Goal: Task Accomplishment & Management: Use online tool/utility

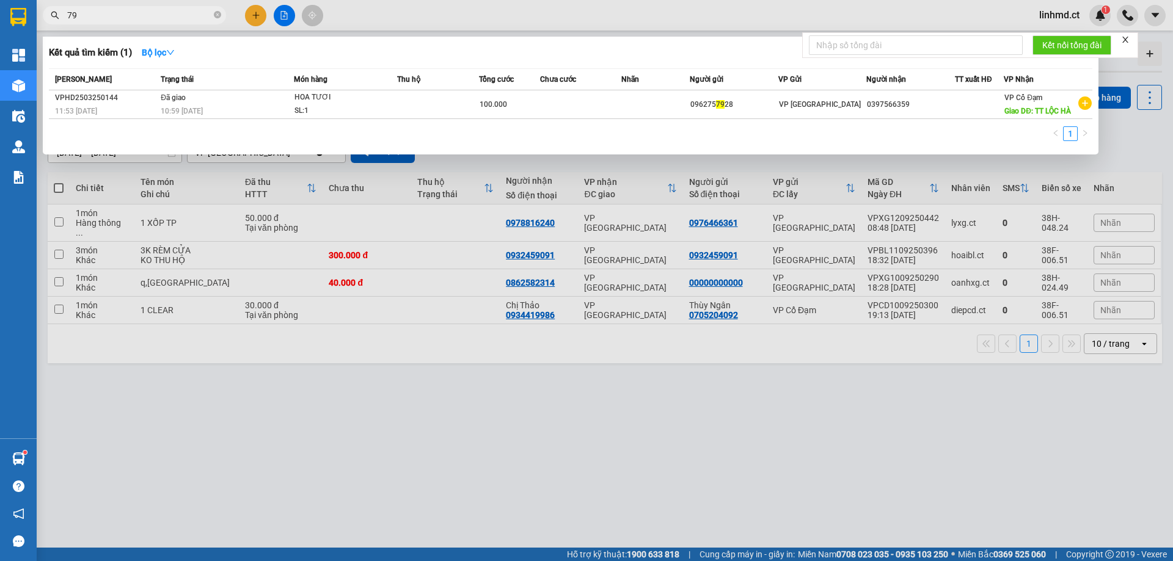
type input "7"
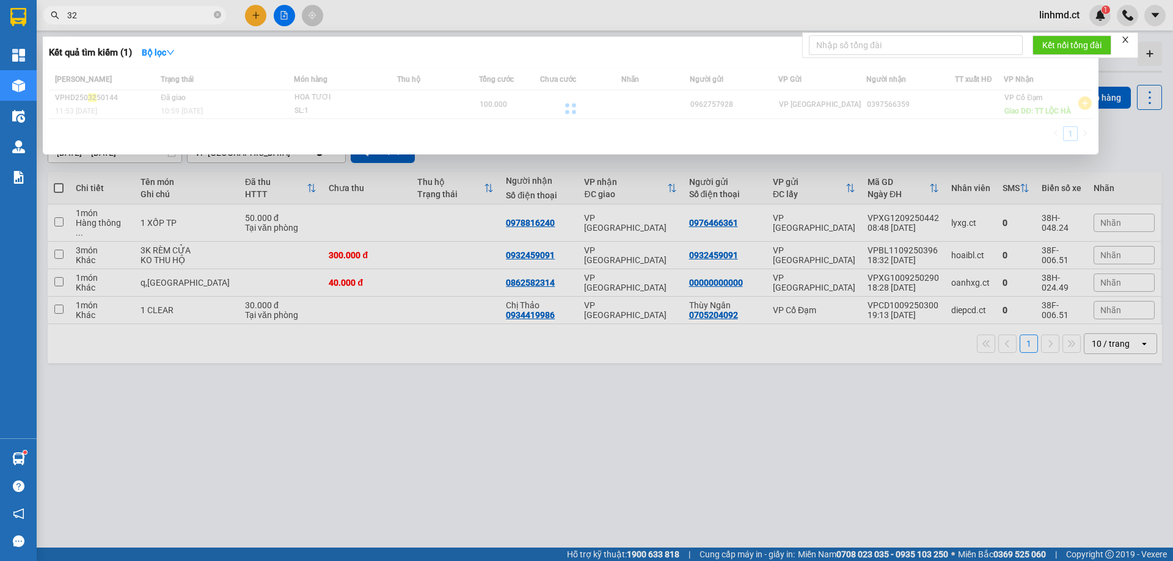
type input "3"
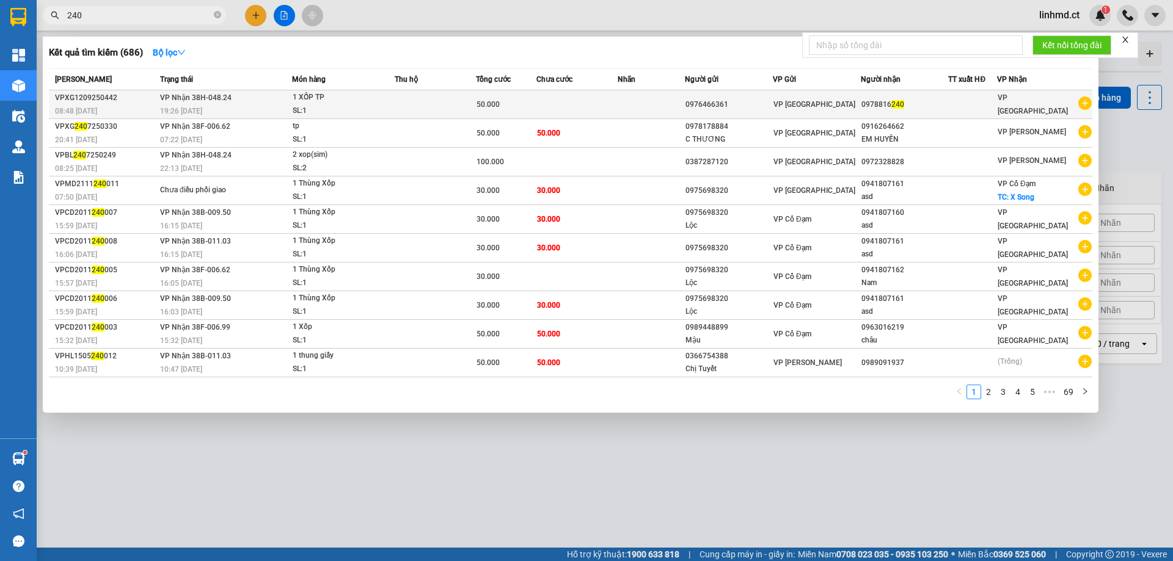
type input "240"
click at [389, 106] on span "1 XỐP TP SL: 1" at bounding box center [343, 104] width 101 height 26
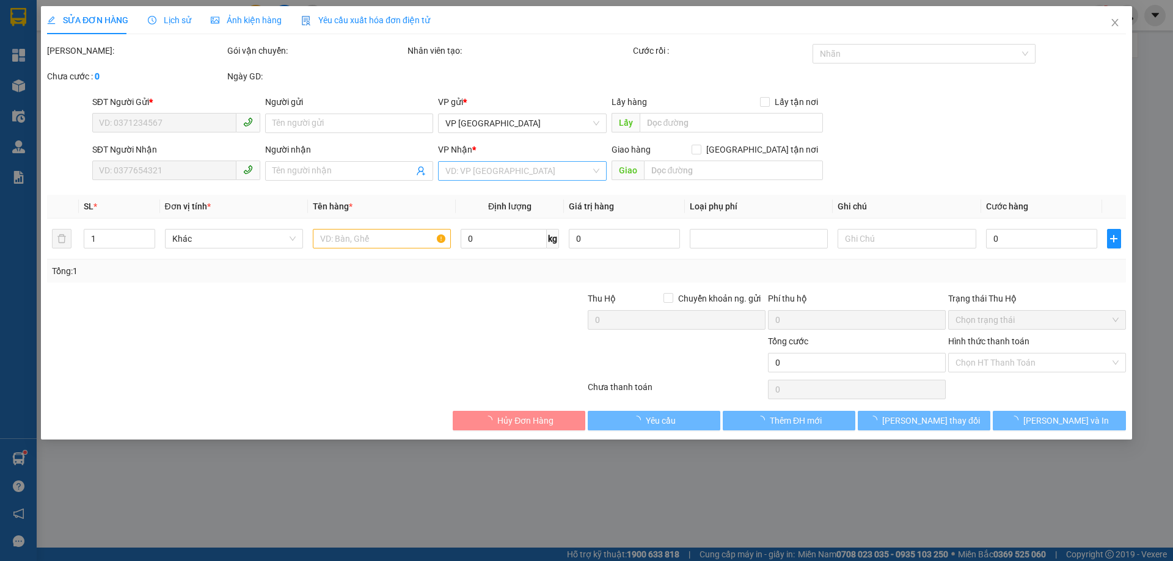
type input "0976466361"
type input "0978816240"
type input "50.000"
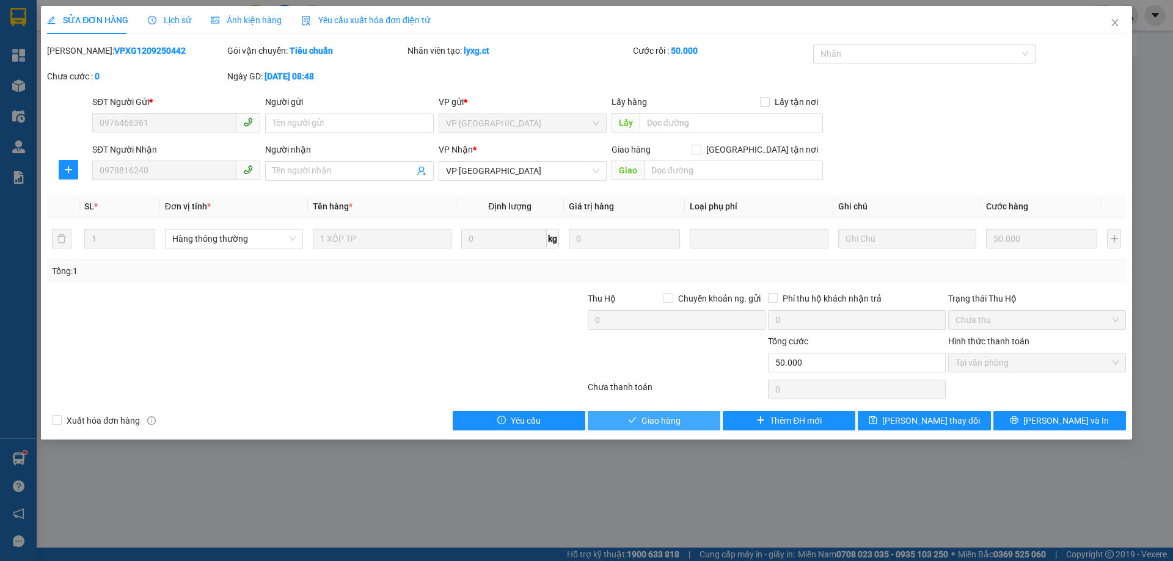
click at [689, 420] on button "Giao hàng" at bounding box center [654, 421] width 133 height 20
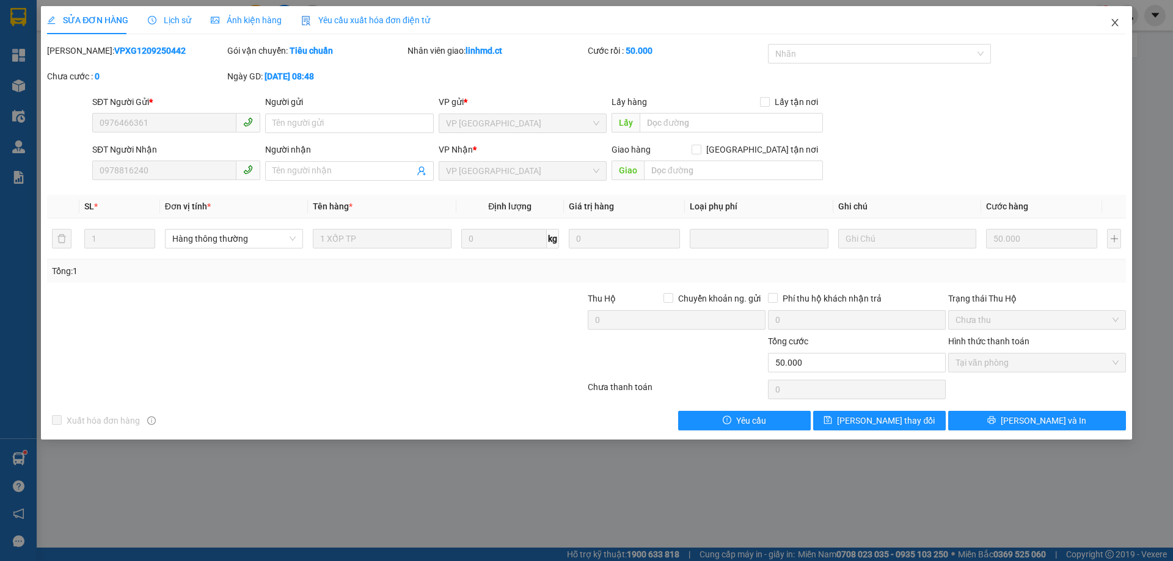
click at [1112, 26] on icon "close" at bounding box center [1114, 22] width 7 height 7
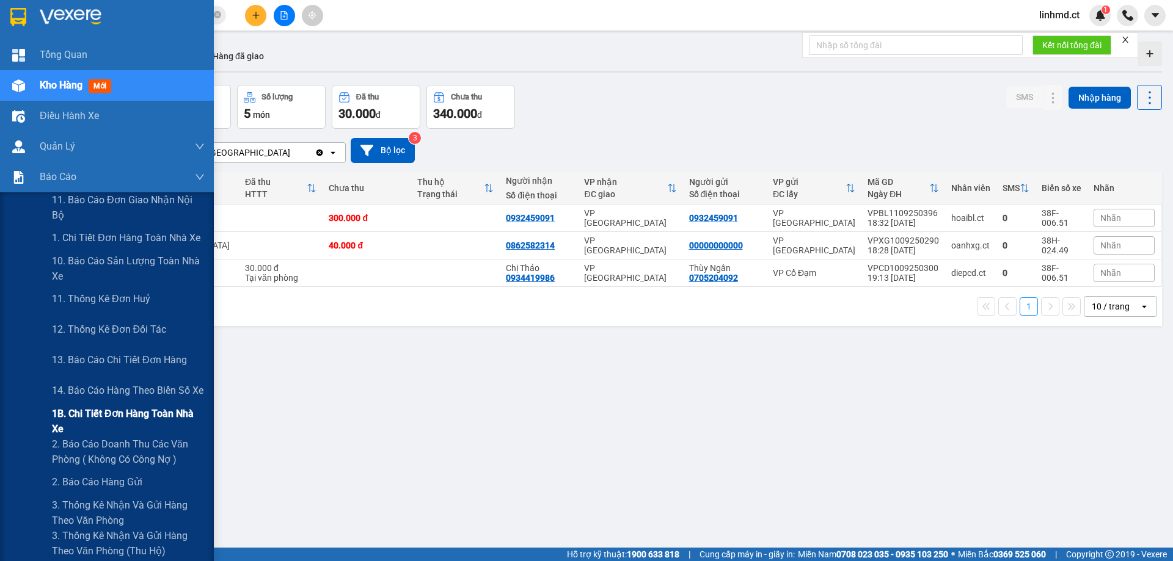
click at [67, 415] on span "1B. Chi tiết đơn hàng toàn nhà xe" at bounding box center [128, 421] width 153 height 31
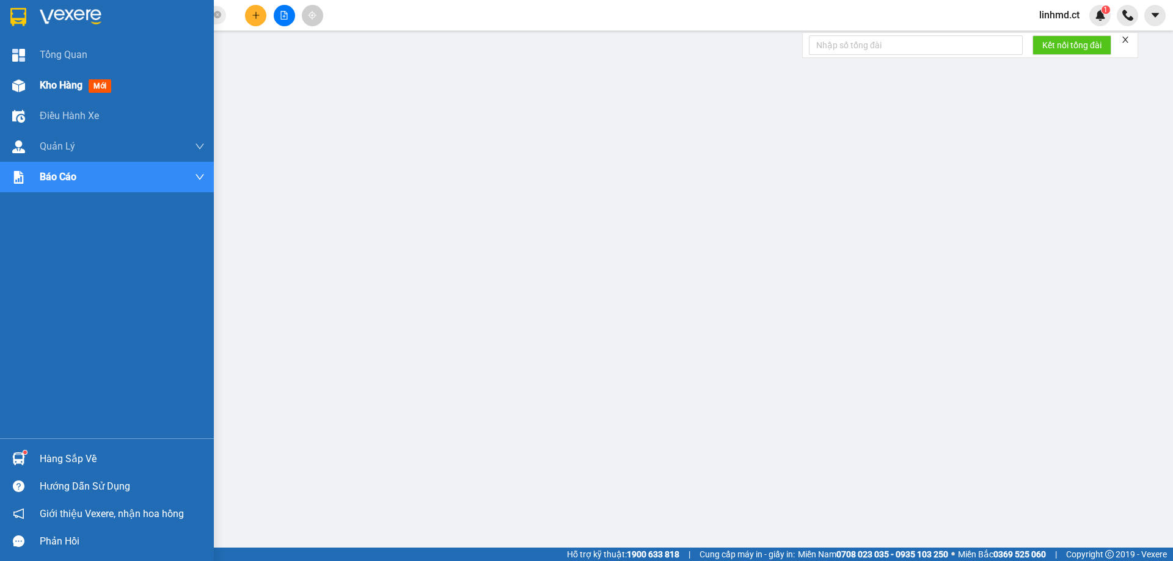
click at [15, 81] on img at bounding box center [18, 85] width 13 height 13
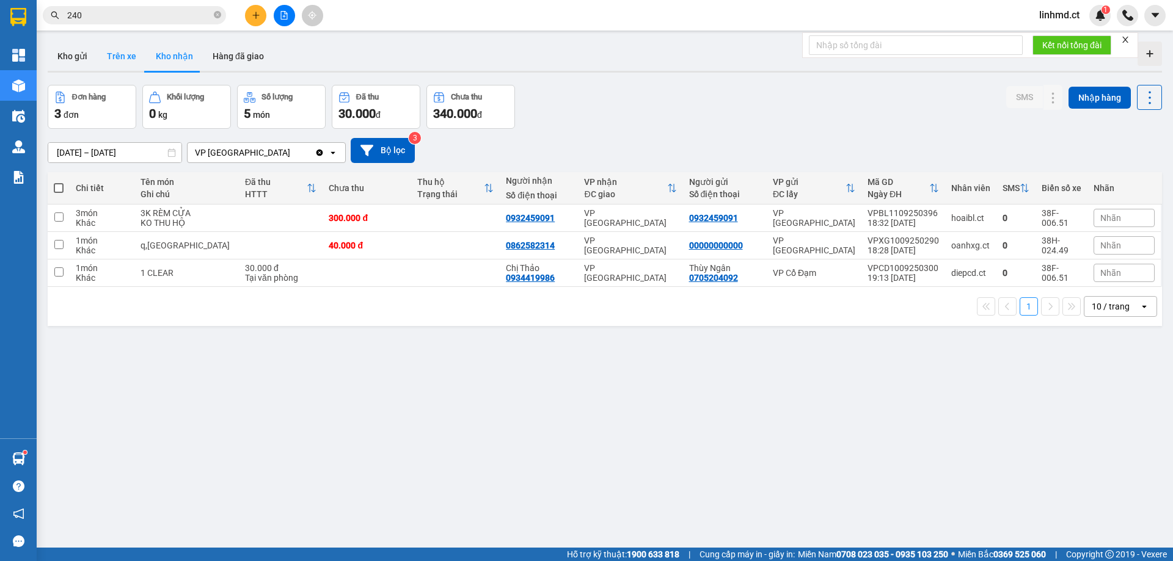
click at [124, 49] on button "Trên xe" at bounding box center [121, 56] width 49 height 29
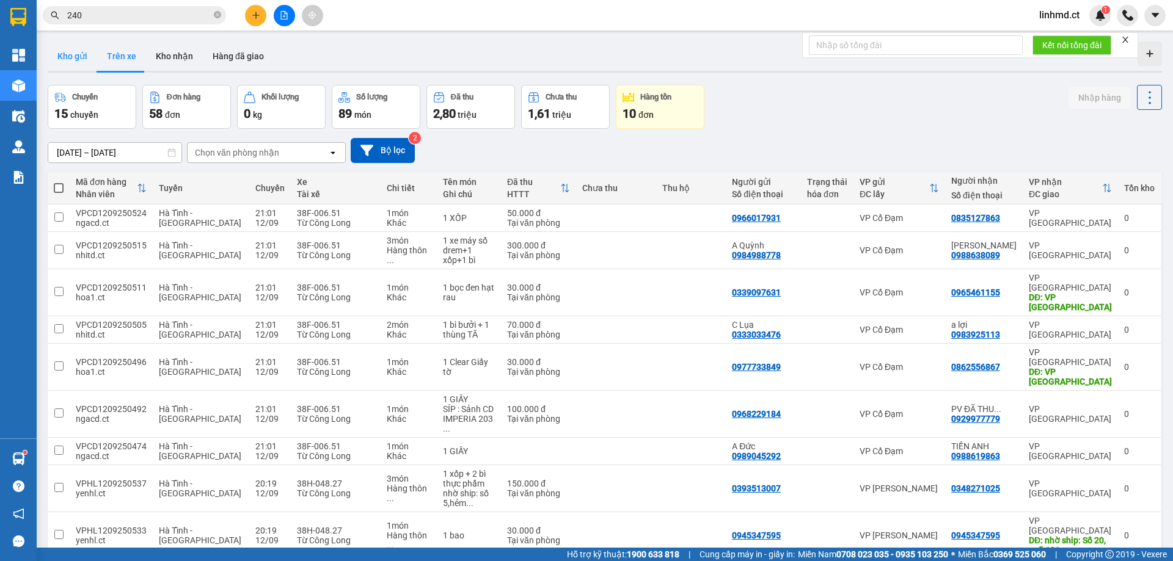
click at [70, 65] on button "Kho gửi" at bounding box center [72, 56] width 49 height 29
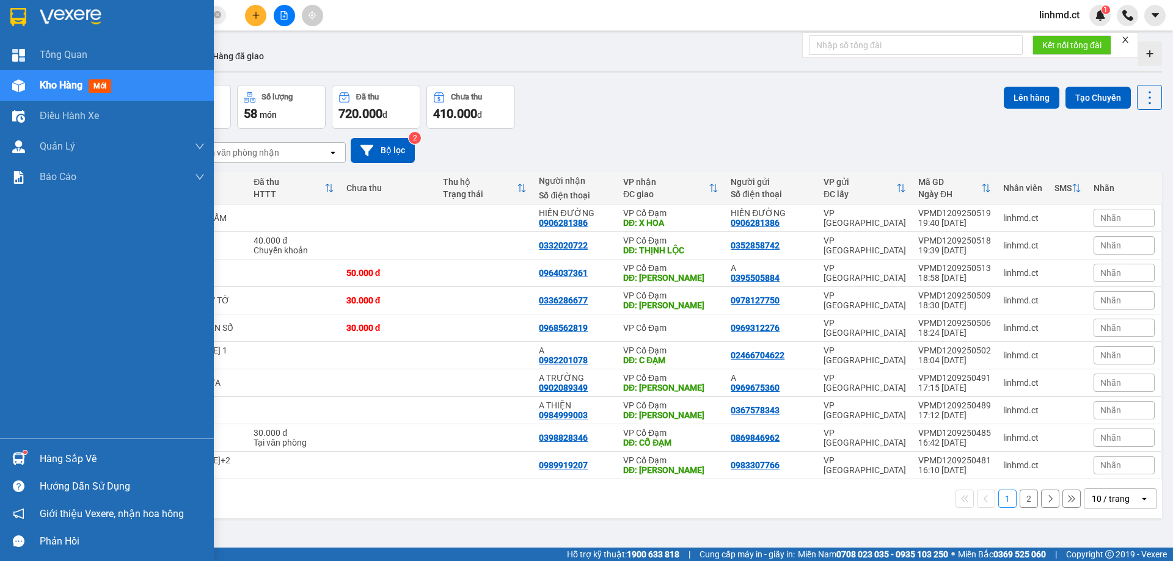
click at [47, 90] on span "Kho hàng" at bounding box center [61, 85] width 43 height 12
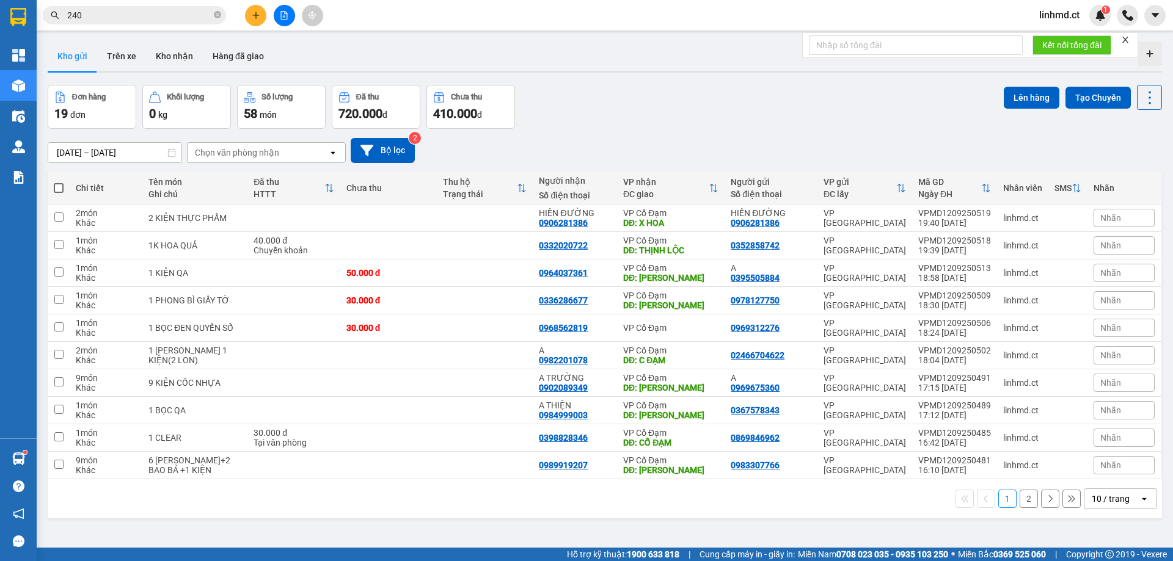
click at [56, 188] on span at bounding box center [59, 188] width 10 height 10
click at [59, 182] on input "checkbox" at bounding box center [59, 182] width 0 height 0
checkbox input "true"
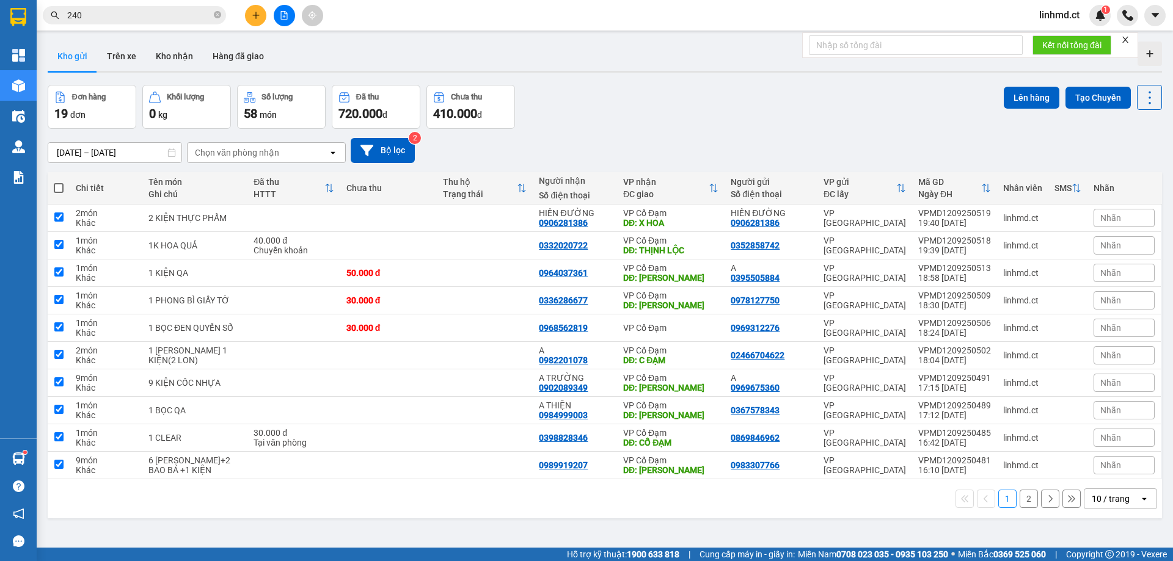
checkbox input "true"
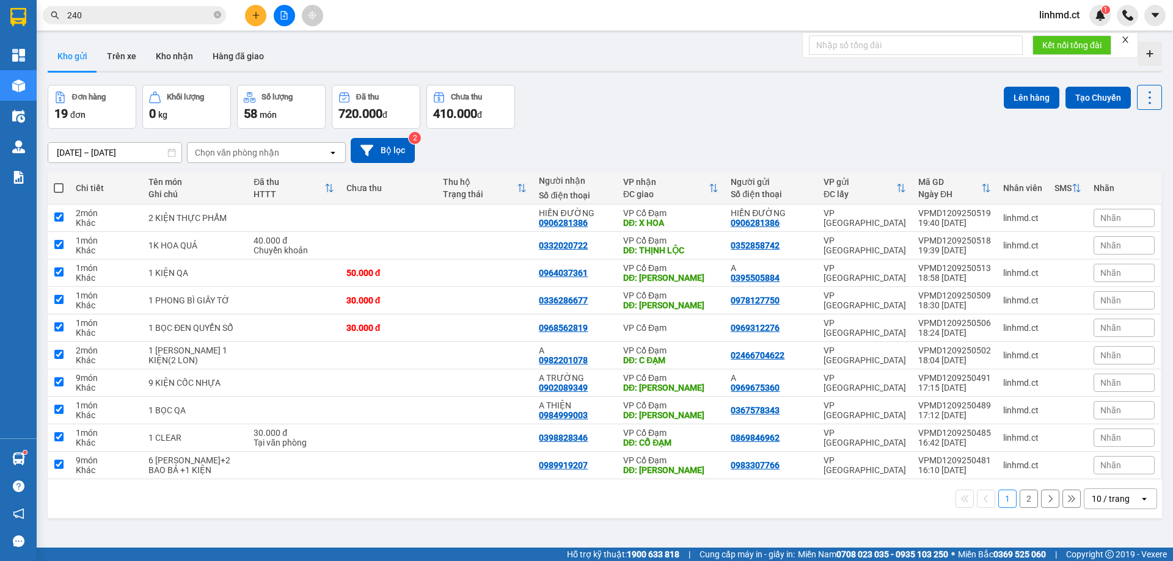
checkbox input "true"
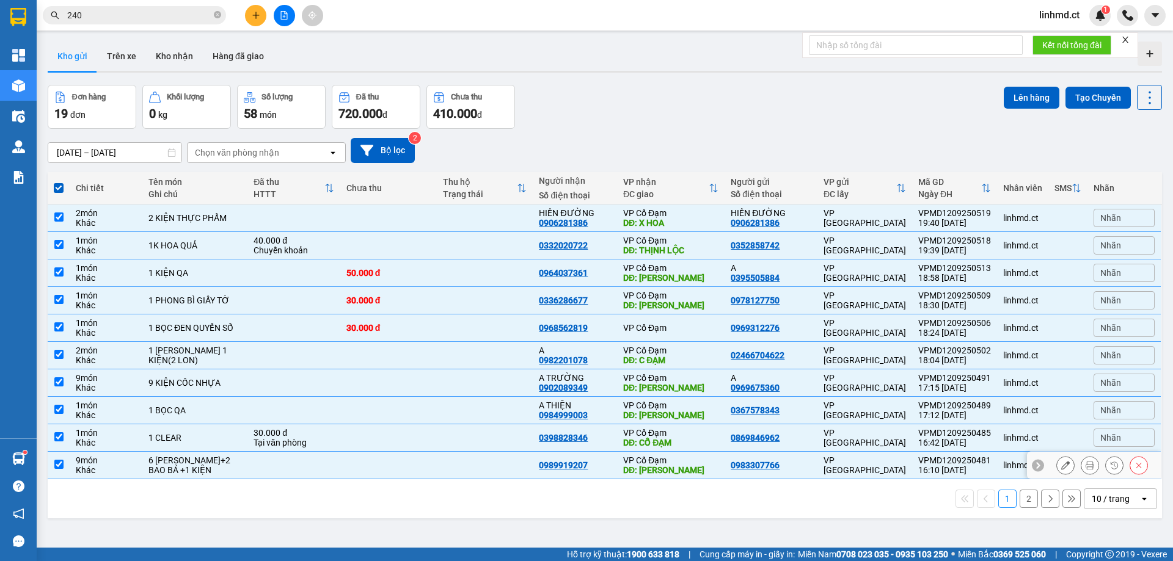
click at [60, 463] on input "checkbox" at bounding box center [58, 464] width 9 height 9
checkbox input "false"
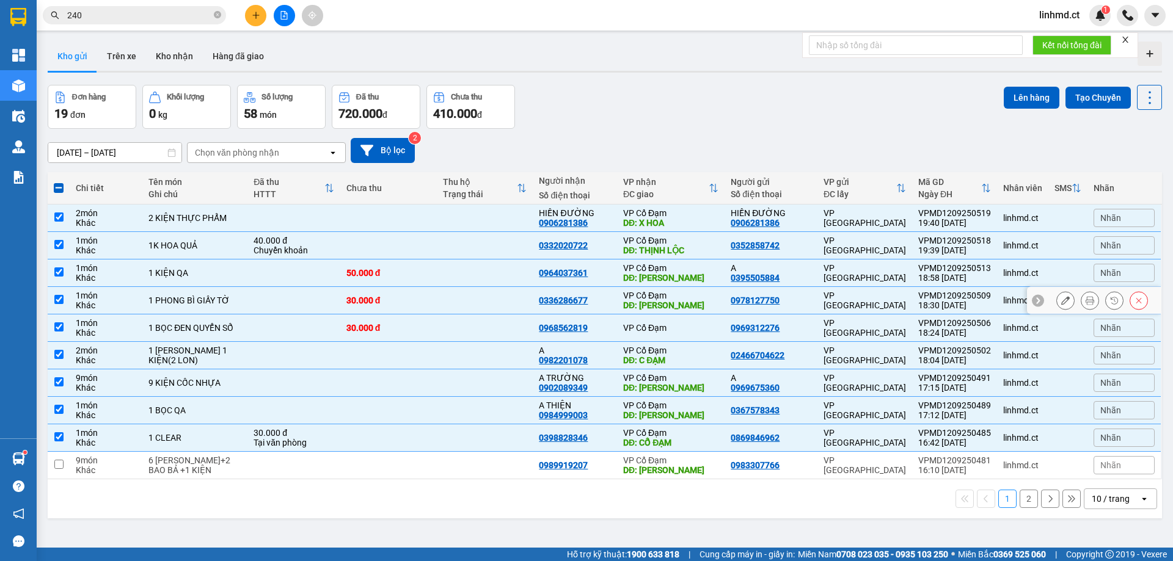
click at [56, 305] on td at bounding box center [59, 300] width 22 height 27
checkbox input "false"
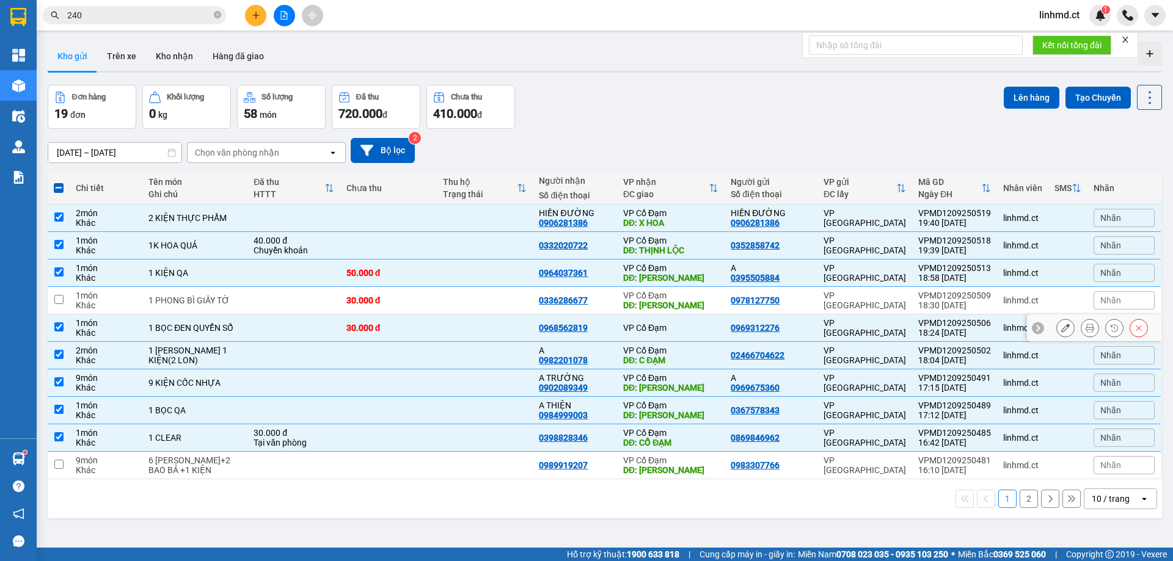
click at [56, 327] on input "checkbox" at bounding box center [58, 327] width 9 height 9
checkbox input "false"
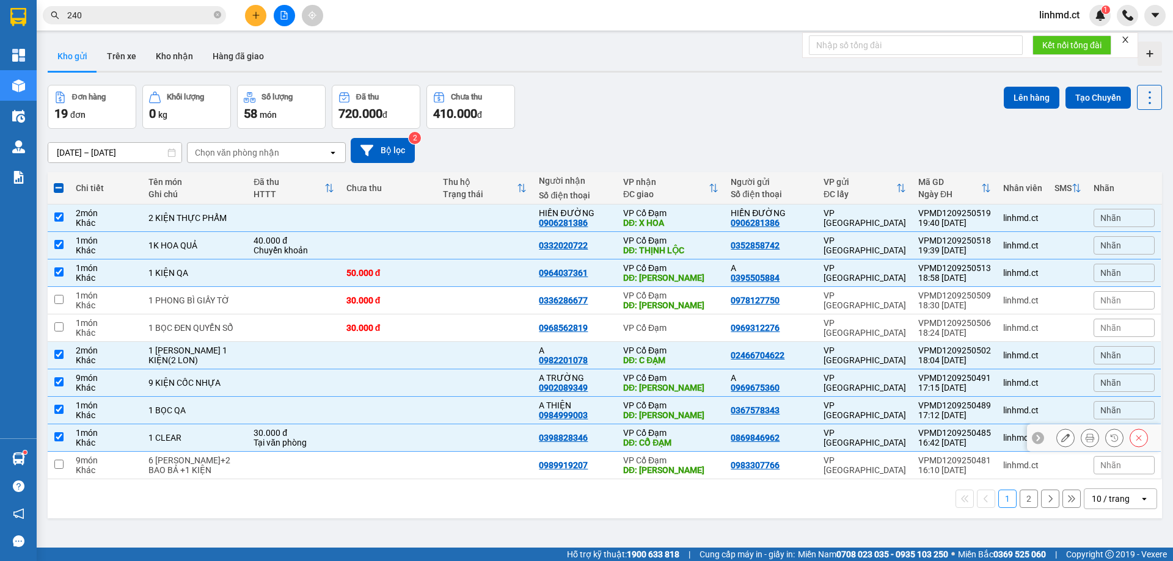
click at [59, 439] on input "checkbox" at bounding box center [58, 437] width 9 height 9
checkbox input "false"
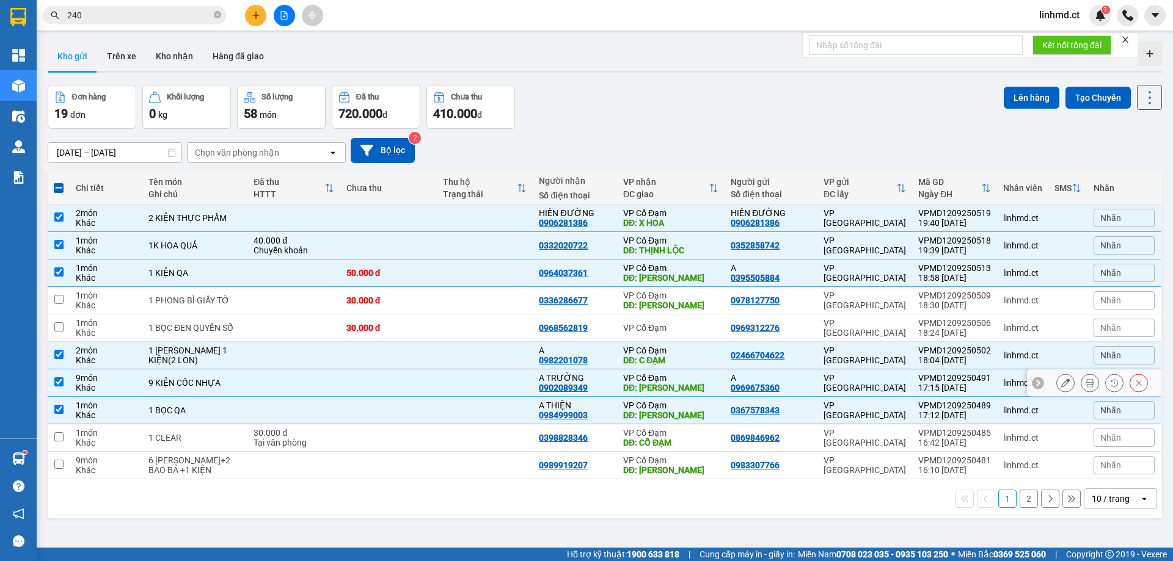
click at [55, 381] on input "checkbox" at bounding box center [58, 382] width 9 height 9
checkbox input "false"
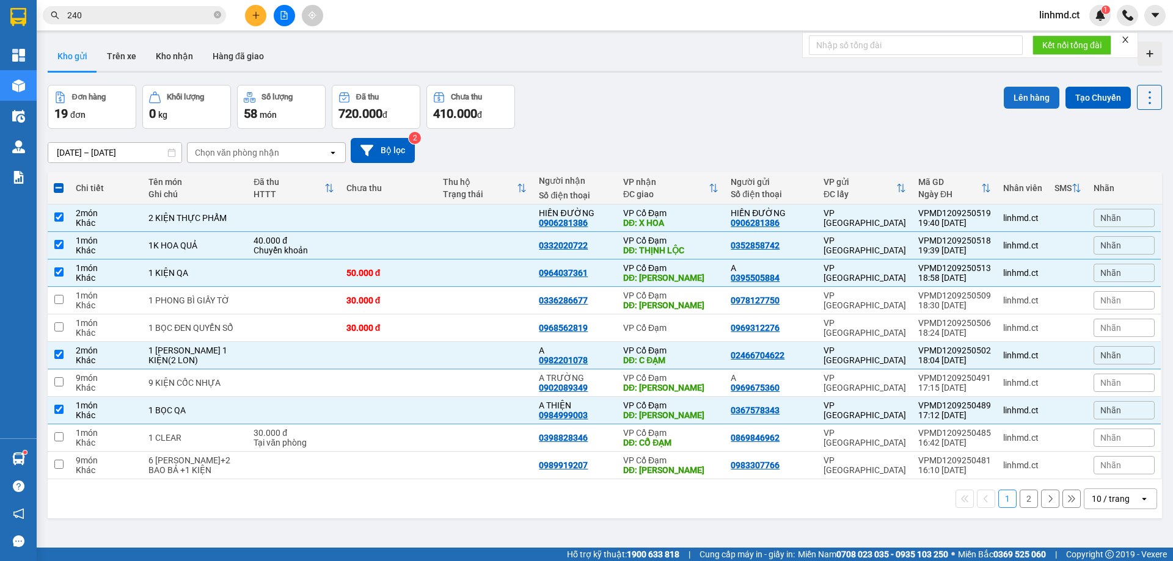
click at [1027, 98] on button "Lên hàng" at bounding box center [1032, 98] width 56 height 22
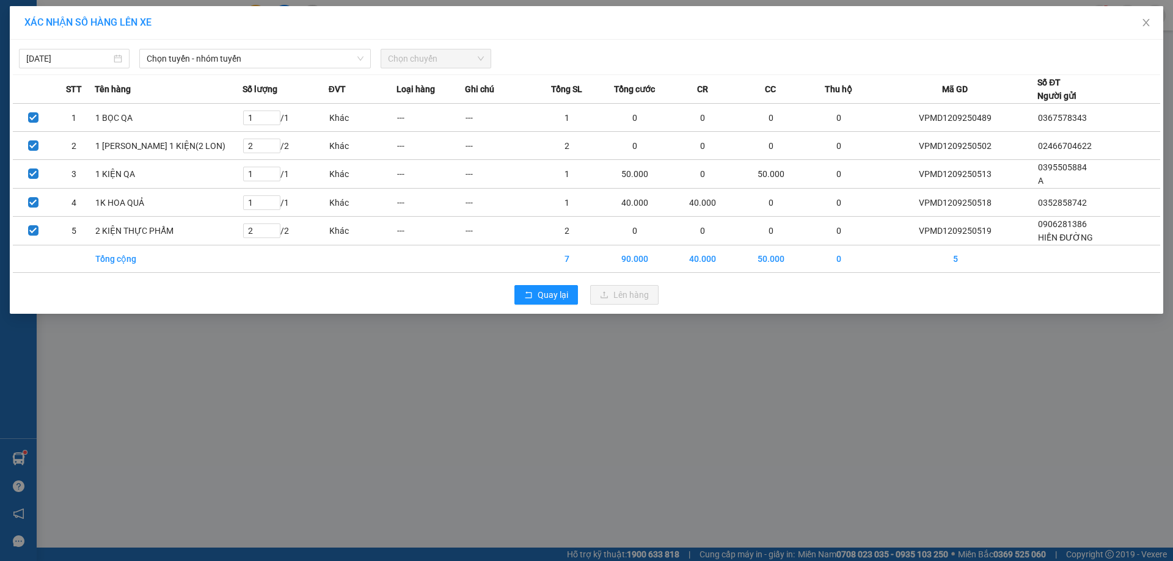
click at [212, 69] on div "[DATE] Chọn tuyến - nhóm tuyến Chọn chuyến STT Tên hàng Số lượng ĐVT Loại hàng …" at bounding box center [587, 177] width 1154 height 274
click at [213, 61] on span "Chọn tuyến - nhóm tuyến" at bounding box center [255, 58] width 217 height 18
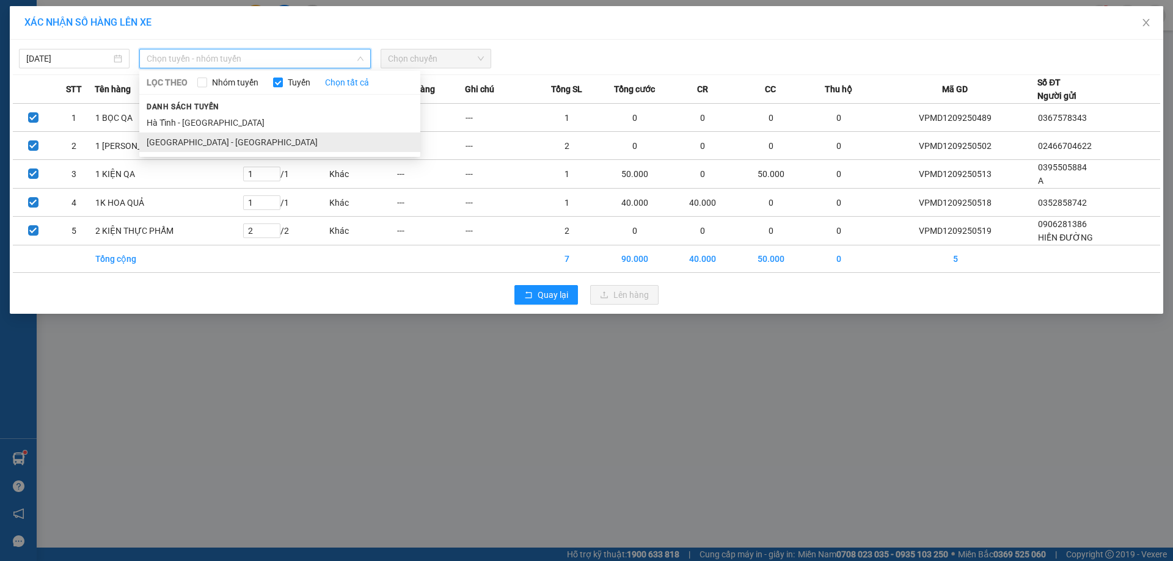
click at [205, 133] on li "[GEOGRAPHIC_DATA] - [GEOGRAPHIC_DATA]" at bounding box center [279, 143] width 281 height 20
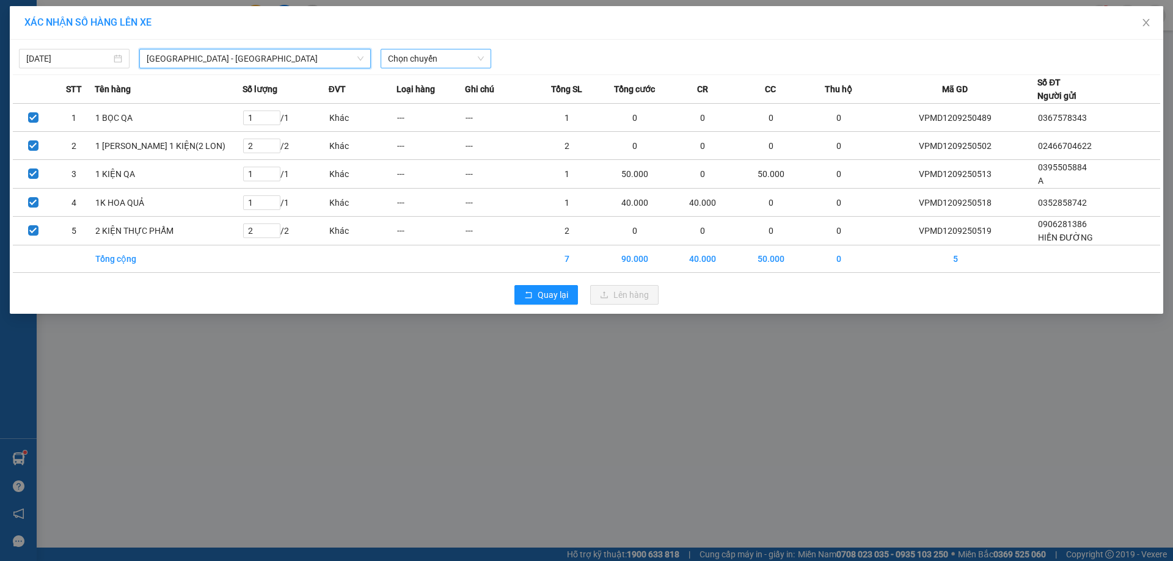
drag, startPoint x: 463, startPoint y: 58, endPoint x: 462, endPoint y: 64, distance: 6.2
click at [463, 58] on span "Chọn chuyến" at bounding box center [436, 58] width 96 height 18
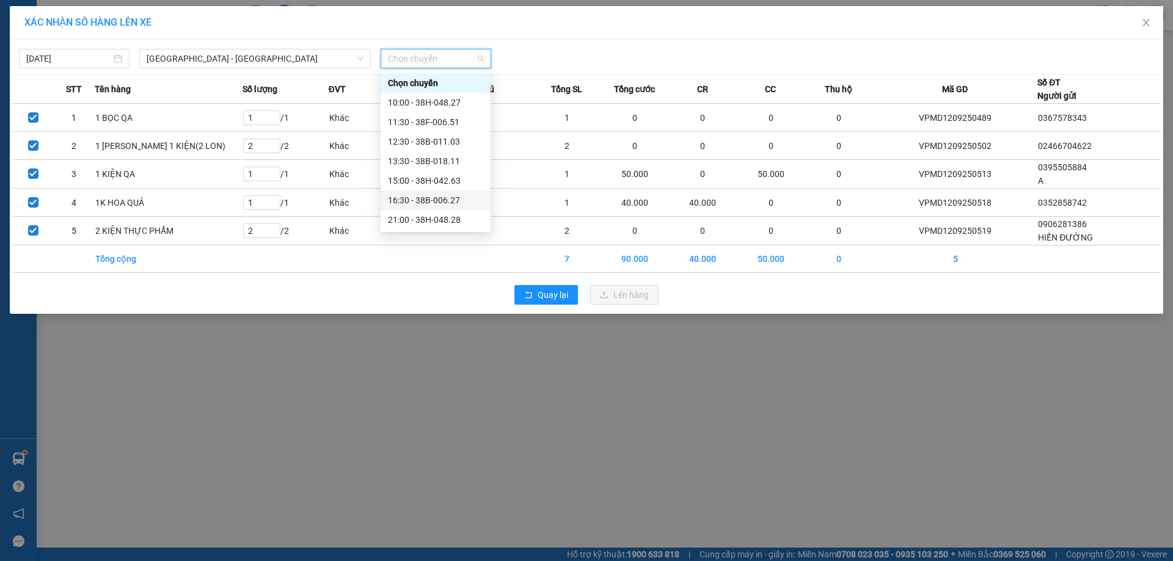
scroll to position [78, 0]
click at [453, 199] on div "21:31 - 38H-048.24" at bounding box center [435, 200] width 95 height 13
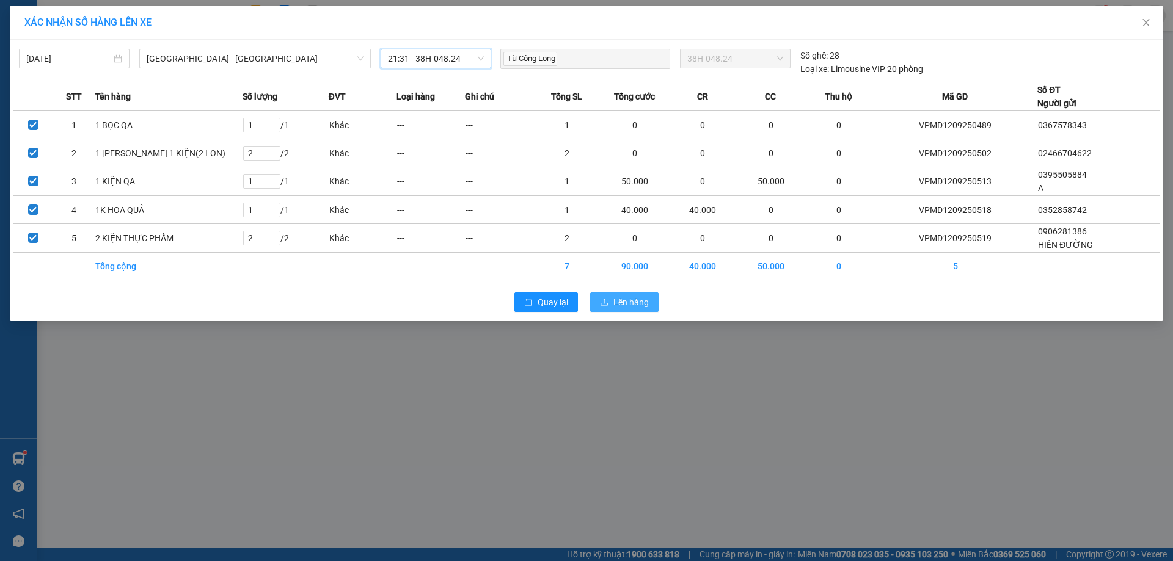
click at [618, 303] on span "Lên hàng" at bounding box center [630, 302] width 35 height 13
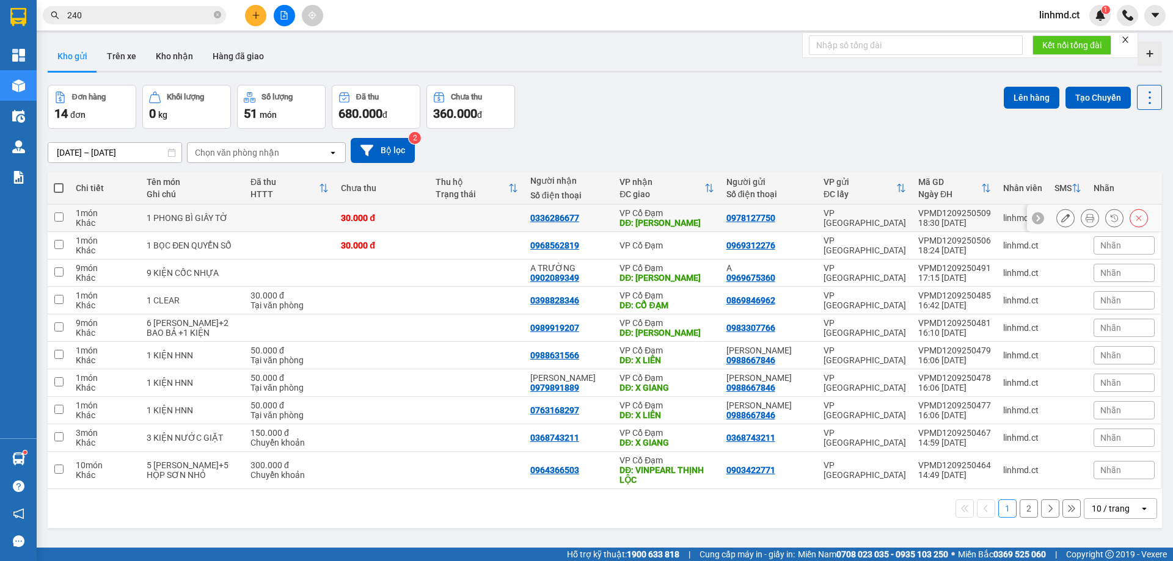
drag, startPoint x: 59, startPoint y: 214, endPoint x: 58, endPoint y: 233, distance: 18.3
click at [59, 215] on input "checkbox" at bounding box center [58, 217] width 9 height 9
checkbox input "true"
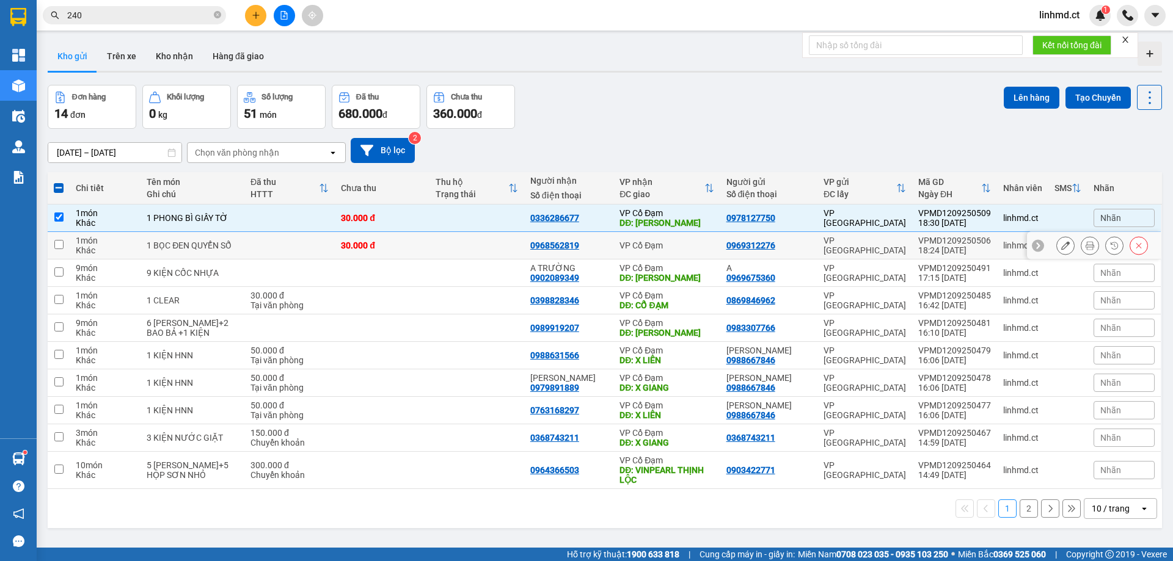
click at [53, 257] on td at bounding box center [59, 245] width 22 height 27
checkbox input "true"
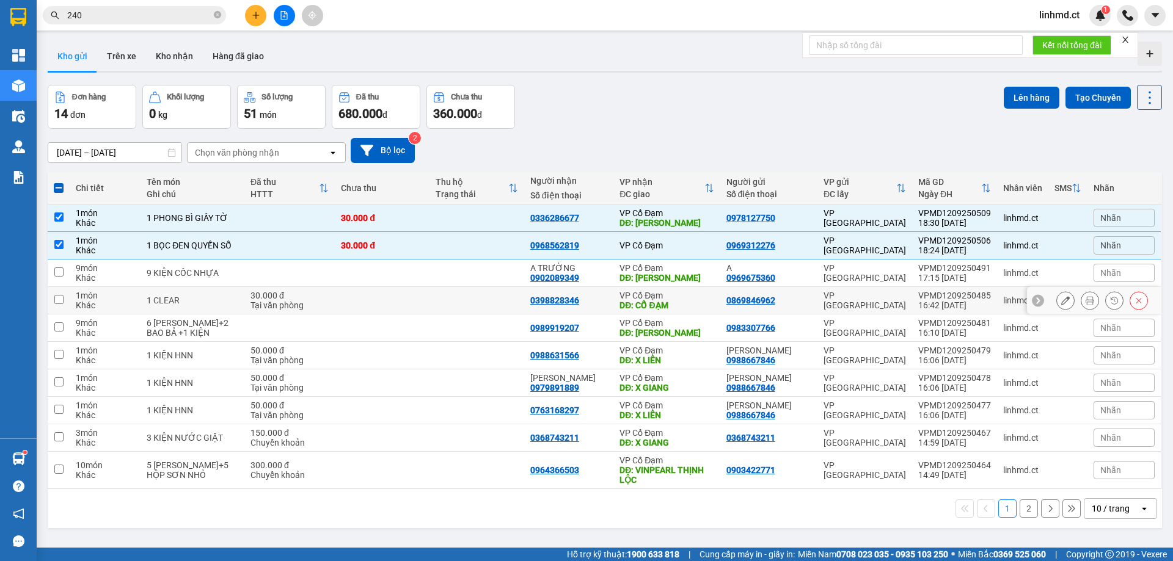
click at [58, 303] on input "checkbox" at bounding box center [58, 299] width 9 height 9
checkbox input "true"
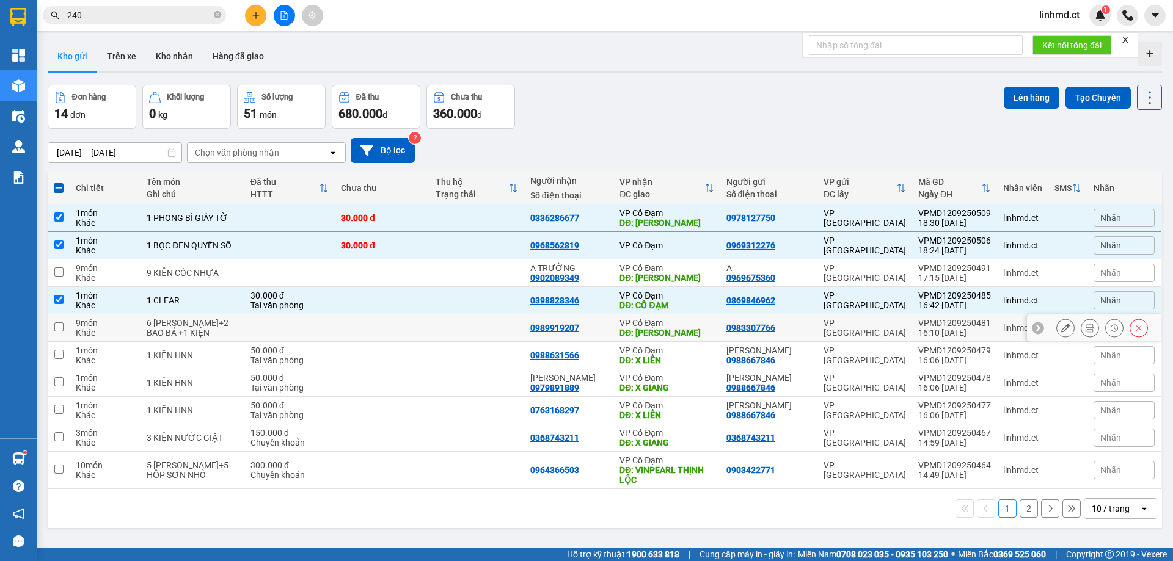
click at [57, 327] on input "checkbox" at bounding box center [58, 327] width 9 height 9
checkbox input "true"
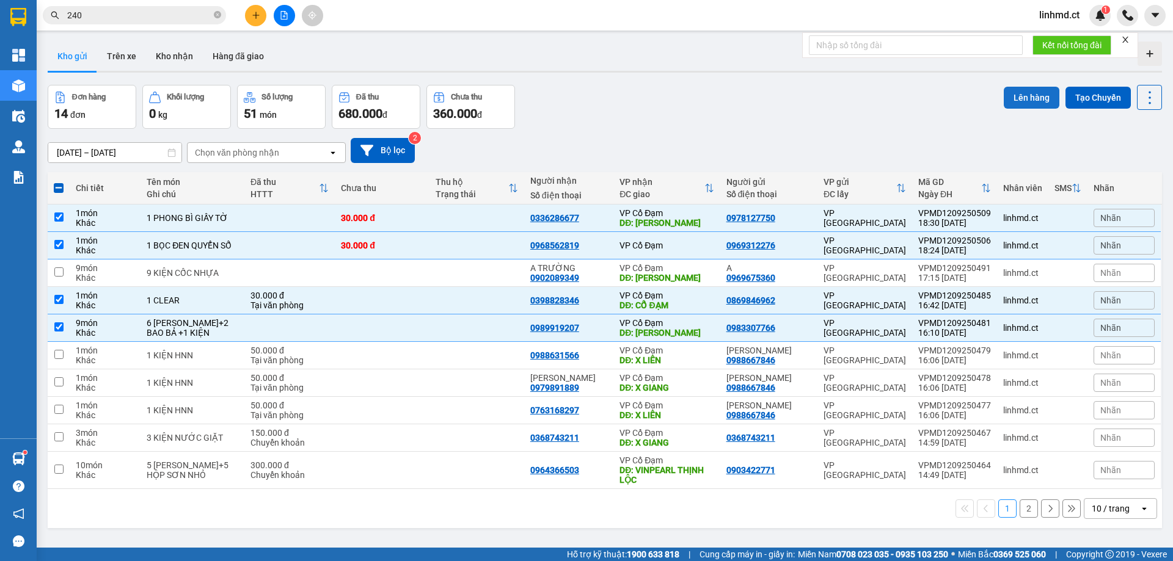
click at [1010, 100] on button "Lên hàng" at bounding box center [1032, 98] width 56 height 22
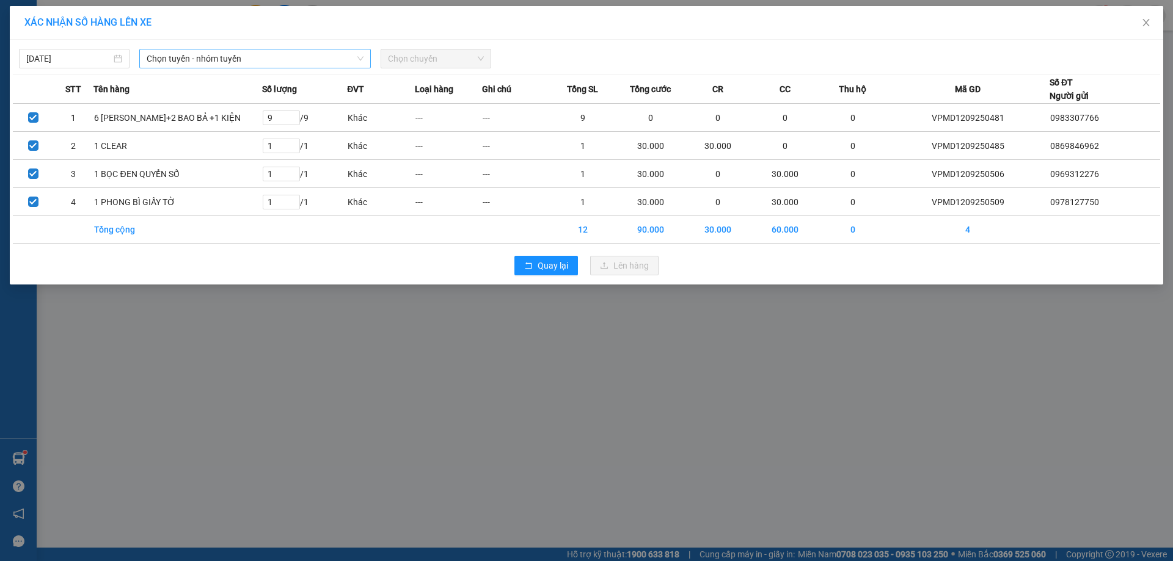
click at [197, 67] on span "Chọn tuyến - nhóm tuyến" at bounding box center [255, 58] width 217 height 18
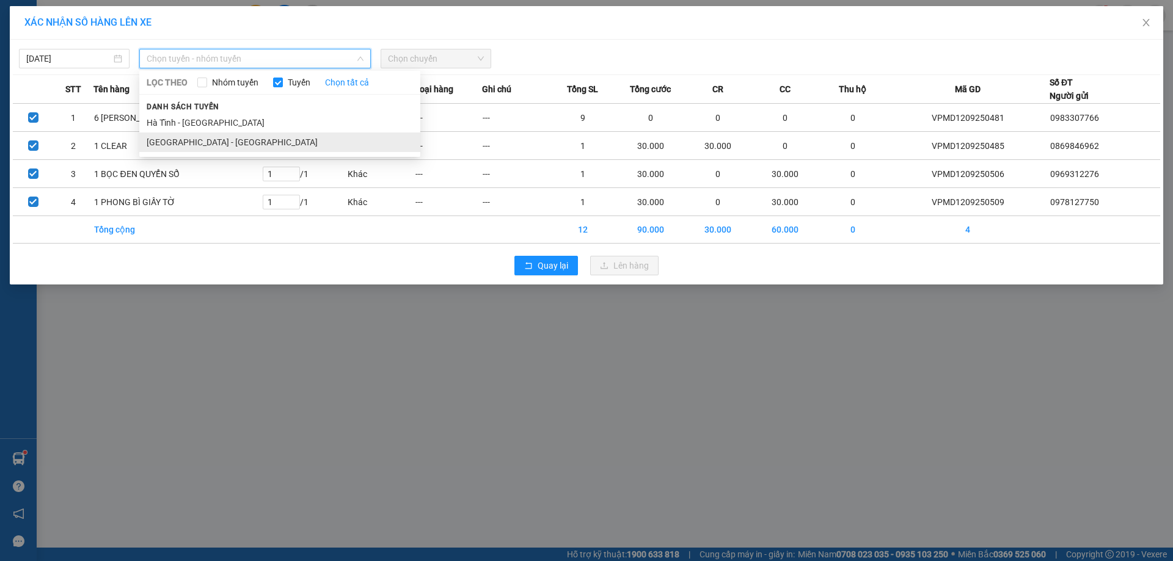
click at [208, 139] on li "[GEOGRAPHIC_DATA] - [GEOGRAPHIC_DATA]" at bounding box center [279, 143] width 281 height 20
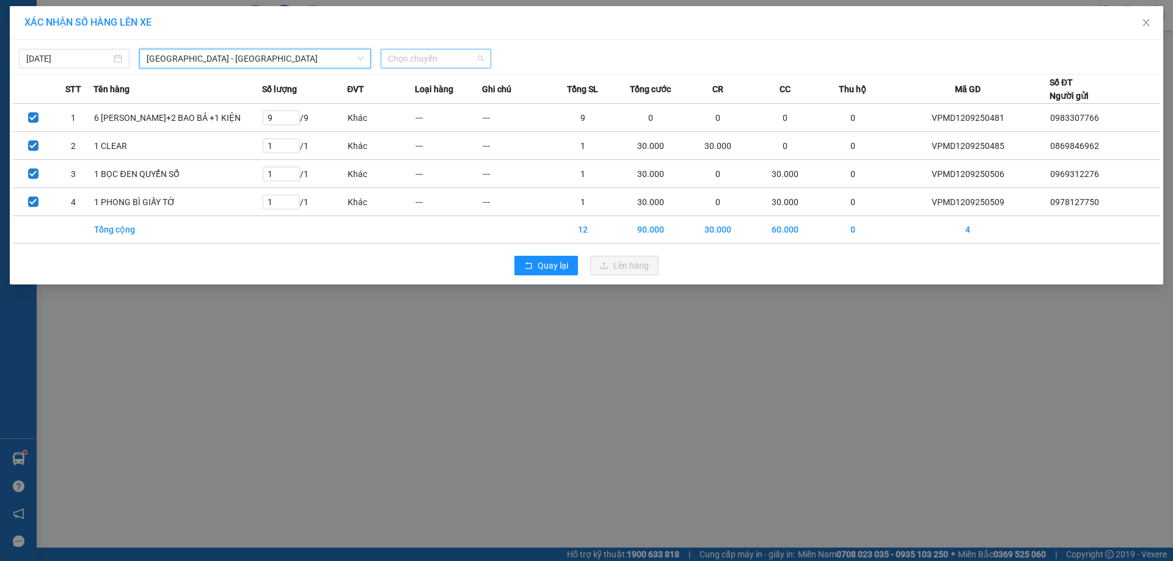
click at [446, 60] on span "Chọn chuyến" at bounding box center [436, 58] width 96 height 18
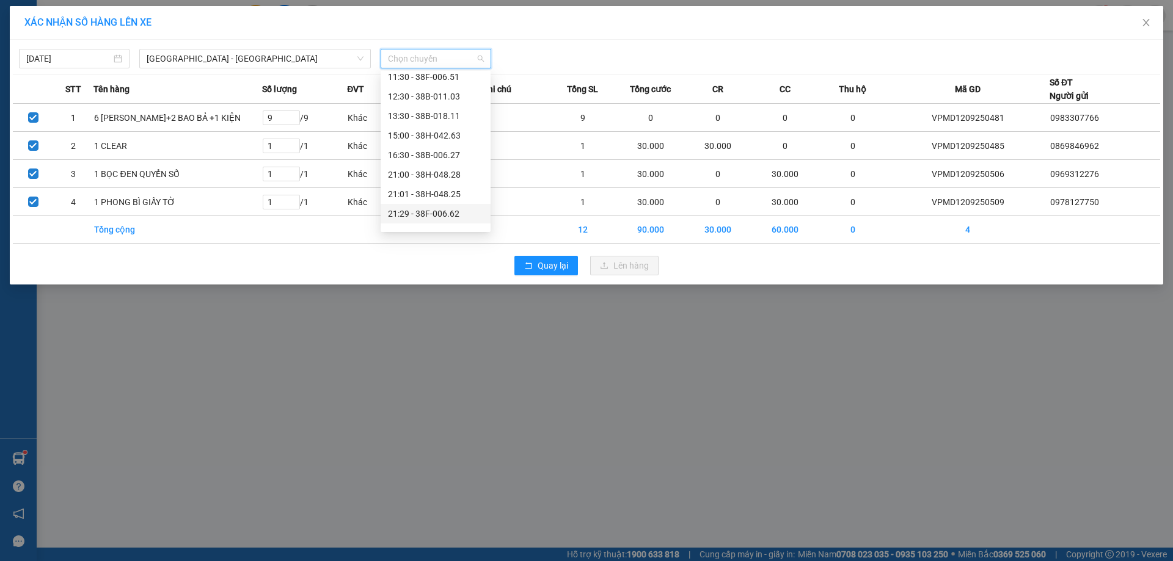
scroll to position [78, 0]
click at [410, 218] on div "21:44 - 38H-024.49" at bounding box center [435, 219] width 95 height 13
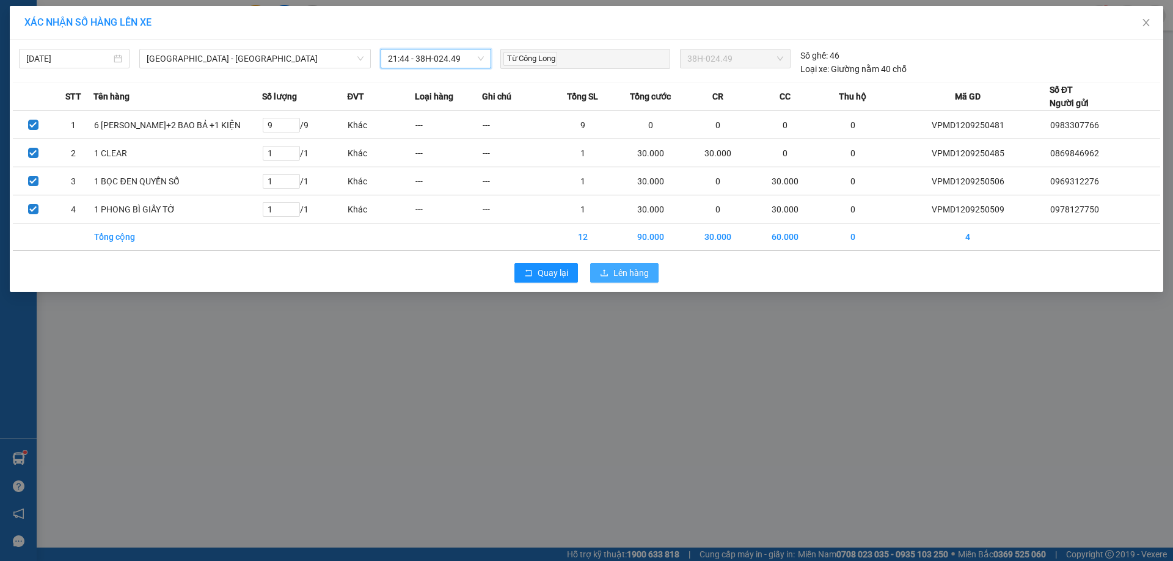
click at [622, 267] on button "Lên hàng" at bounding box center [624, 273] width 68 height 20
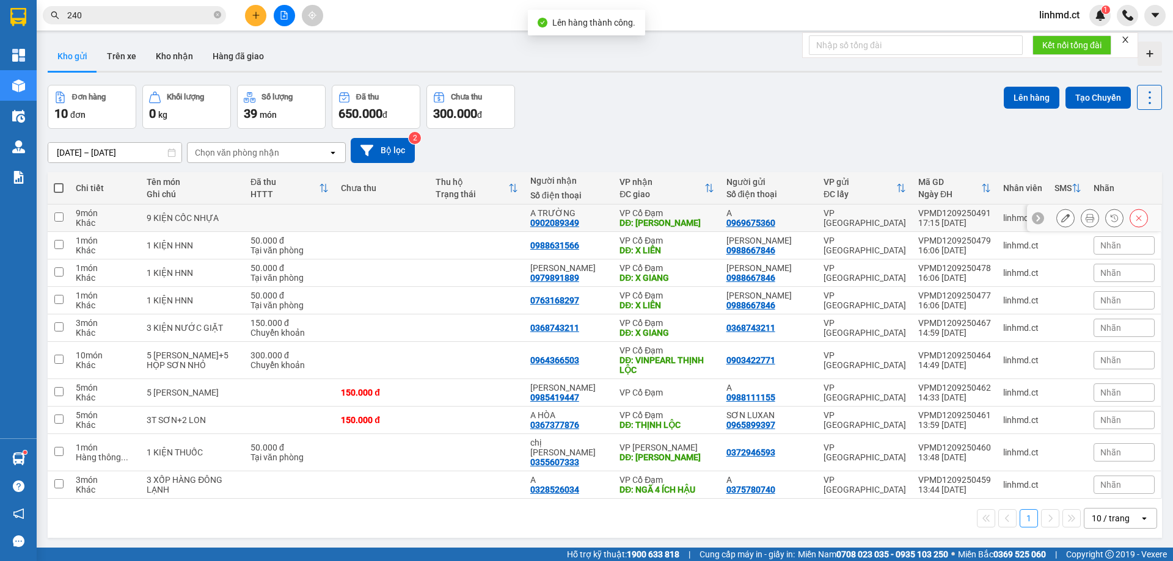
click at [57, 215] on input "checkbox" at bounding box center [58, 217] width 9 height 9
checkbox input "true"
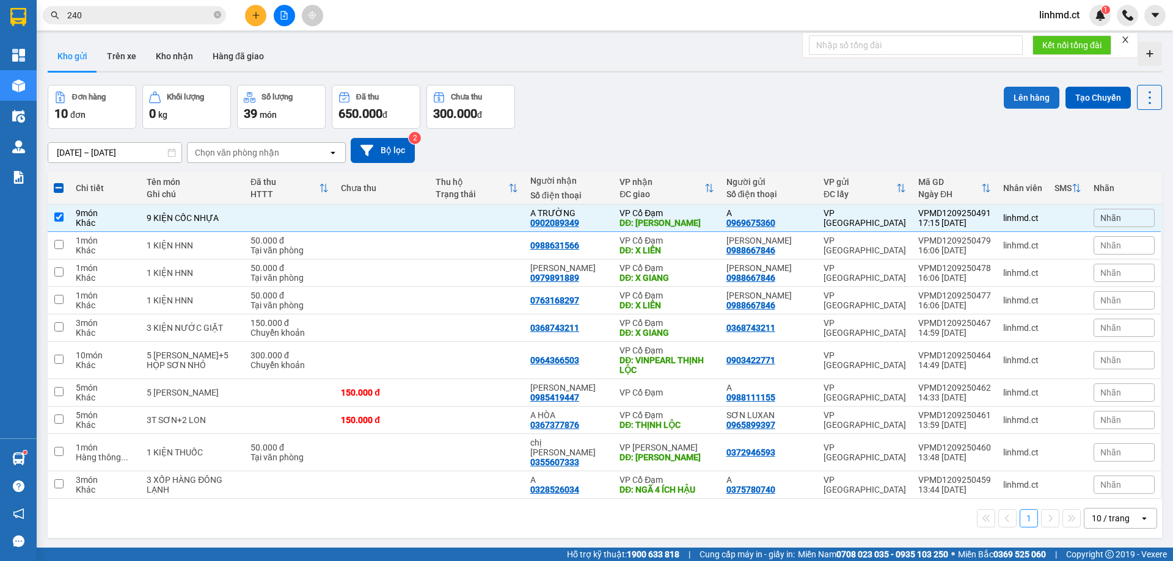
click at [1019, 101] on button "Lên hàng" at bounding box center [1032, 98] width 56 height 22
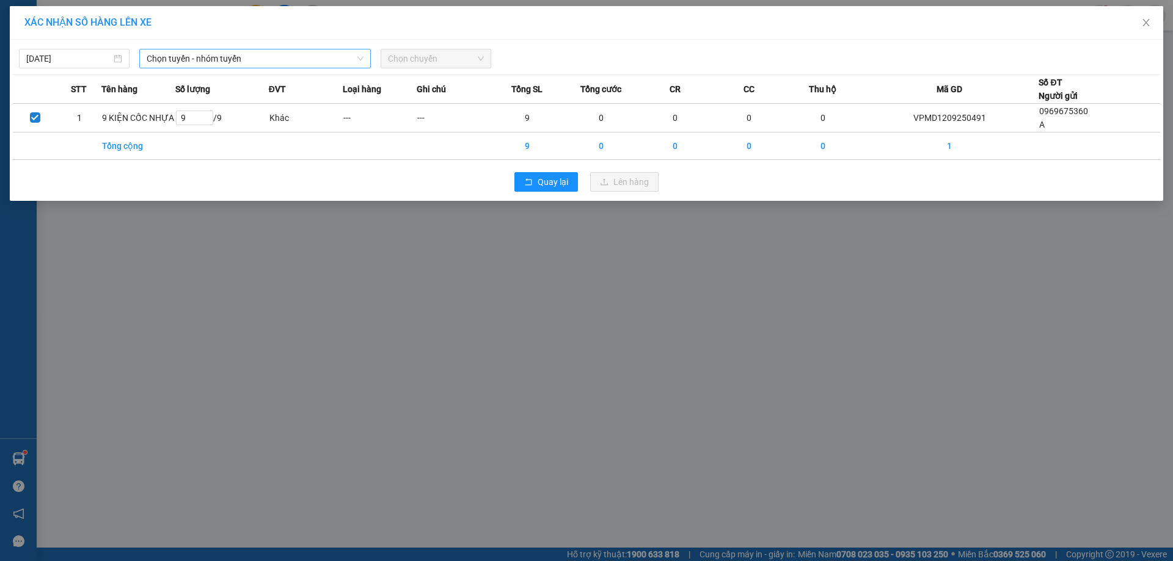
click at [194, 59] on span "Chọn tuyến - nhóm tuyến" at bounding box center [255, 58] width 217 height 18
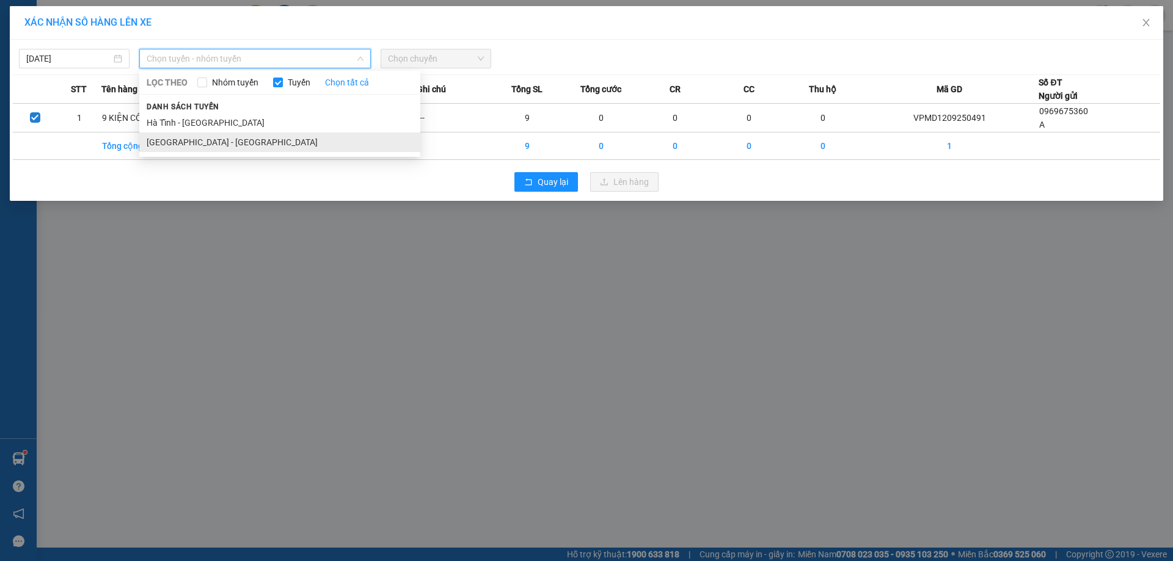
click at [194, 141] on li "[GEOGRAPHIC_DATA] - [GEOGRAPHIC_DATA]" at bounding box center [279, 143] width 281 height 20
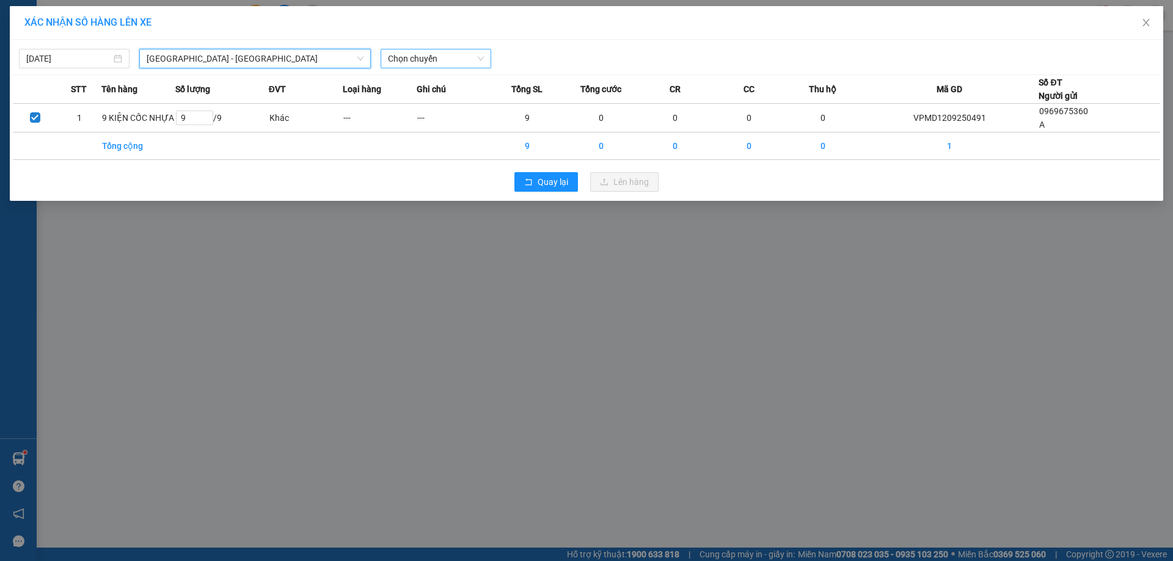
click at [442, 57] on span "Chọn chuyến" at bounding box center [436, 58] width 96 height 18
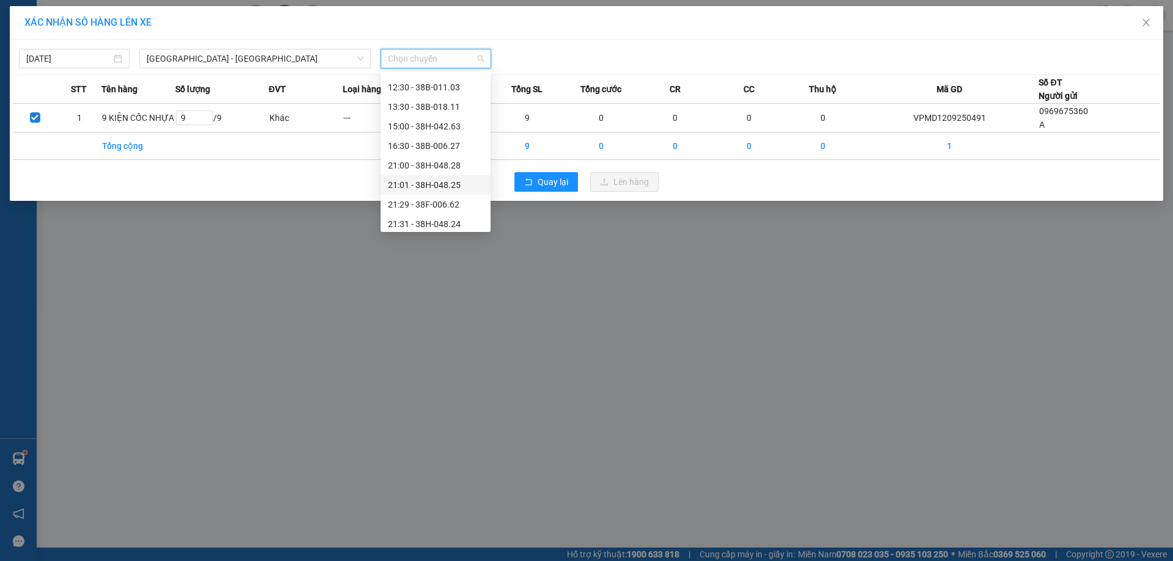
scroll to position [78, 0]
click at [422, 159] on div "21:01 - 38H-048.25" at bounding box center [435, 161] width 95 height 13
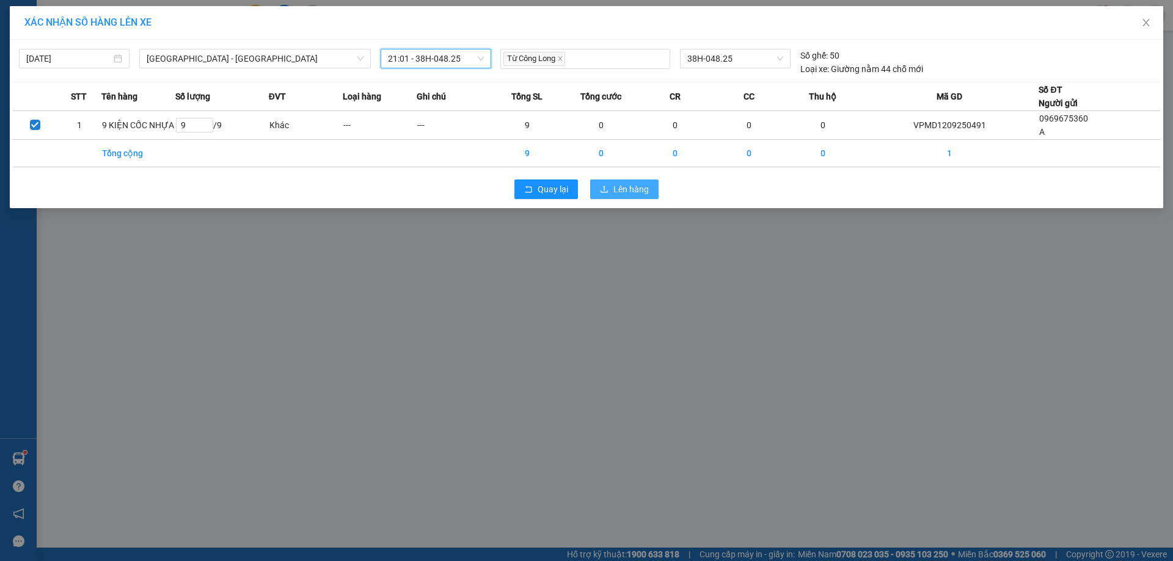
click at [613, 189] on span "Lên hàng" at bounding box center [630, 189] width 35 height 13
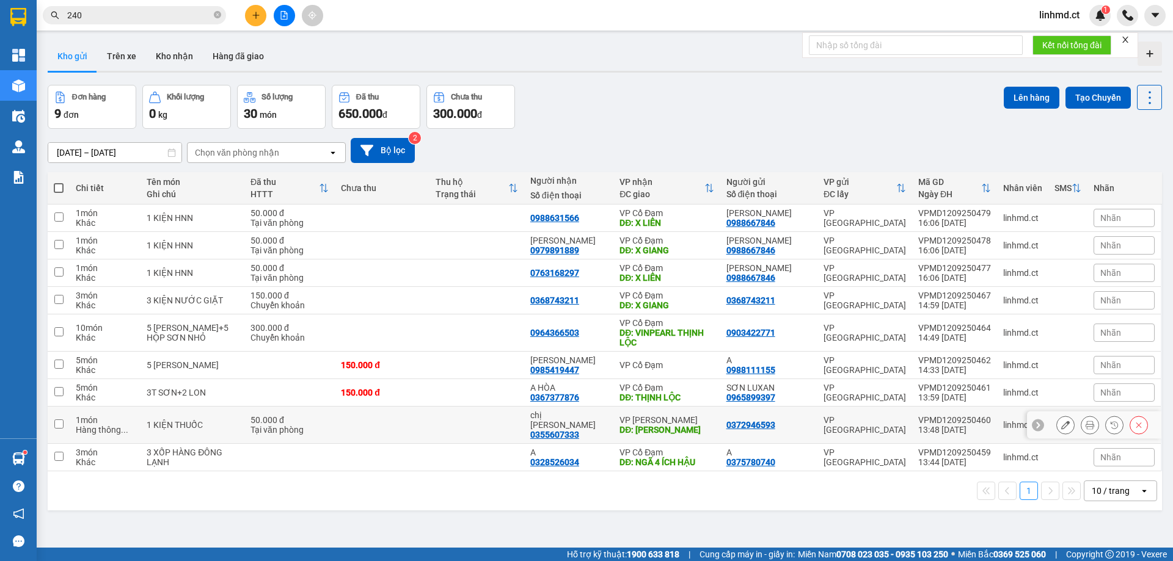
click at [59, 420] on input "checkbox" at bounding box center [58, 424] width 9 height 9
checkbox input "true"
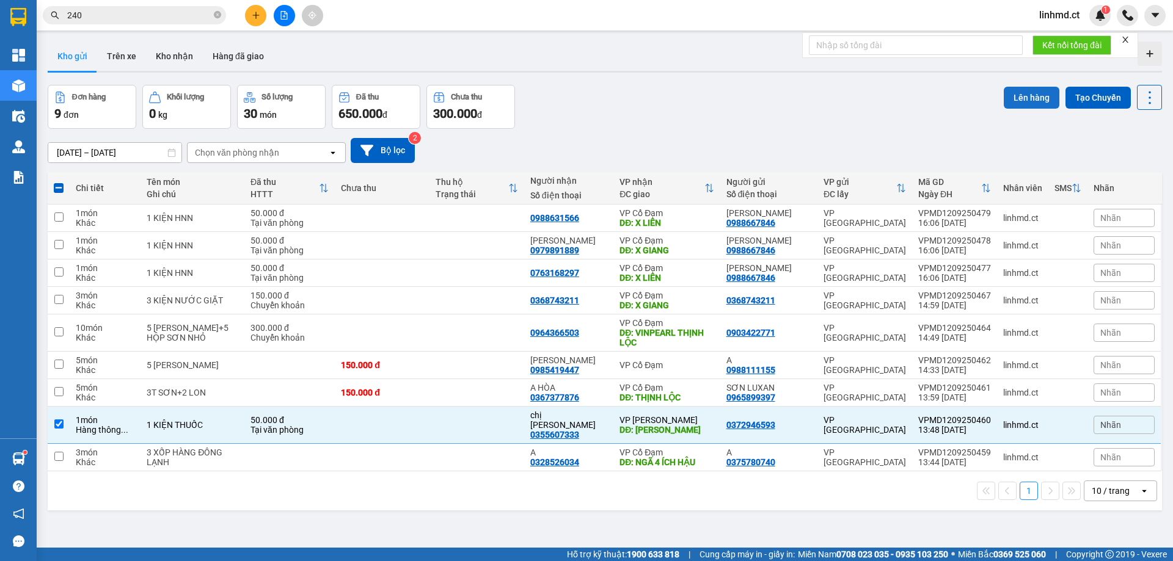
click at [1023, 97] on button "Lên hàng" at bounding box center [1032, 98] width 56 height 22
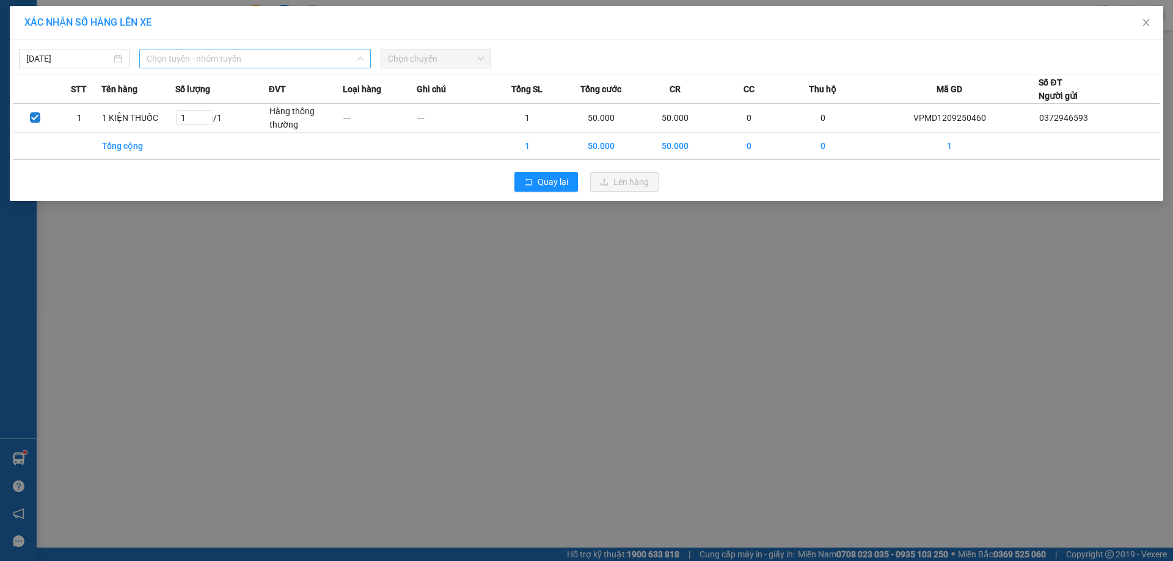
click at [265, 65] on span "Chọn tuyến - nhóm tuyến" at bounding box center [255, 58] width 217 height 18
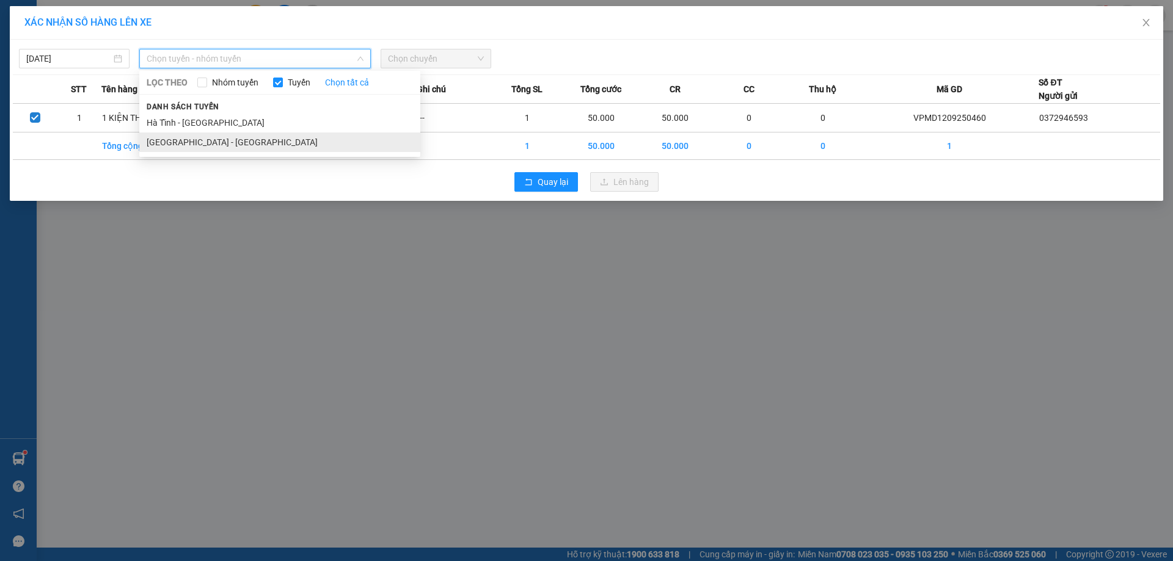
click at [246, 141] on li "[GEOGRAPHIC_DATA] - [GEOGRAPHIC_DATA]" at bounding box center [279, 143] width 281 height 20
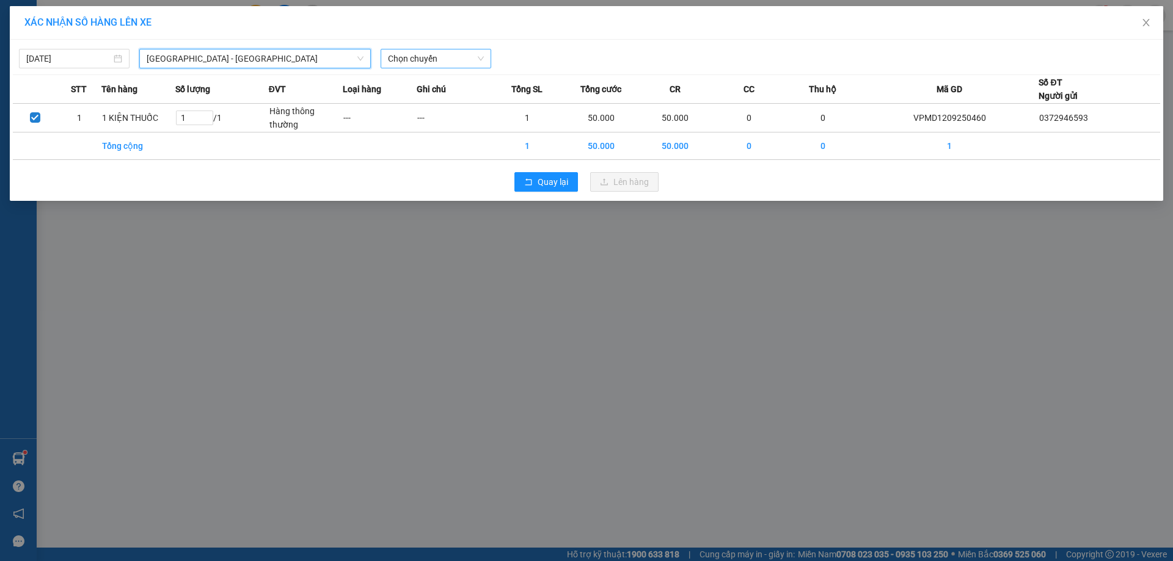
click at [434, 63] on span "Chọn chuyến" at bounding box center [436, 58] width 96 height 18
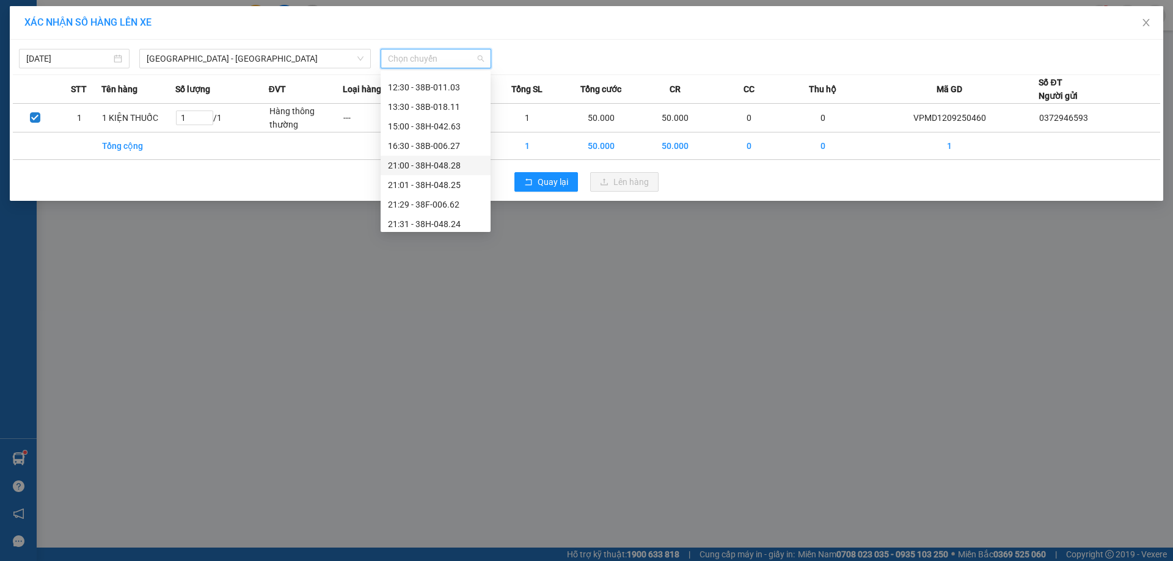
scroll to position [78, 0]
click at [431, 166] on div "21:01 - 38H-048.25" at bounding box center [435, 161] width 95 height 13
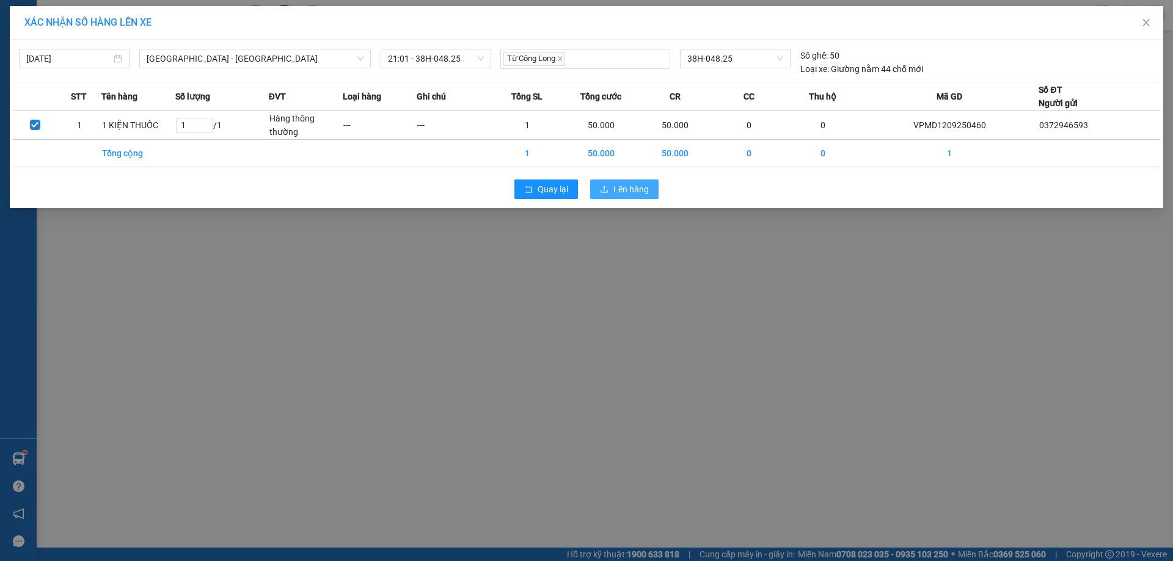
click at [619, 192] on span "Lên hàng" at bounding box center [630, 189] width 35 height 13
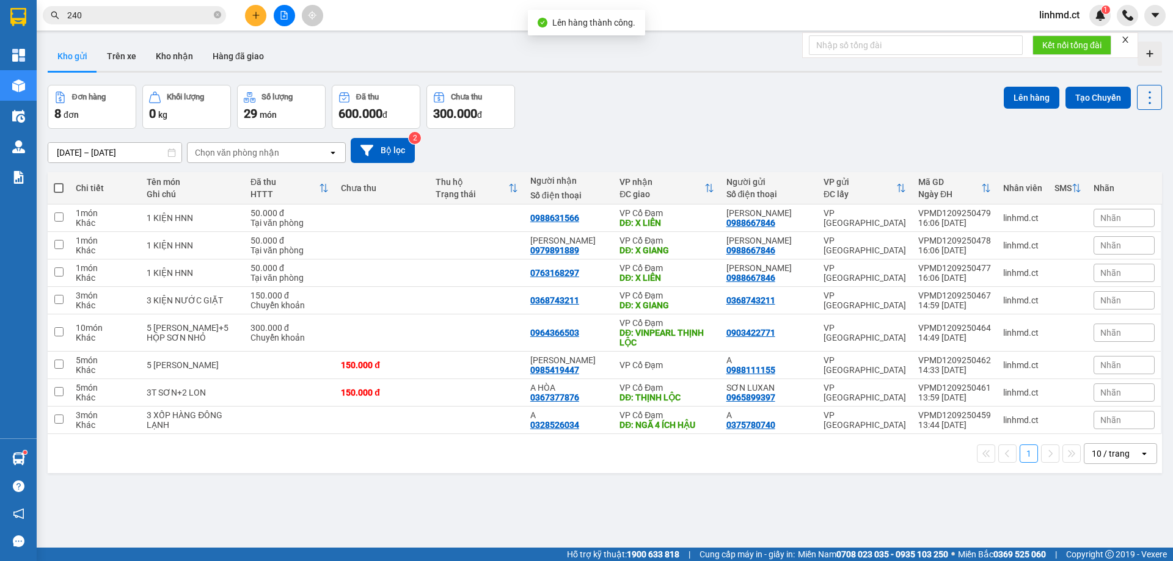
click at [61, 188] on span at bounding box center [59, 188] width 10 height 10
click at [59, 182] on input "checkbox" at bounding box center [59, 182] width 0 height 0
checkbox input "true"
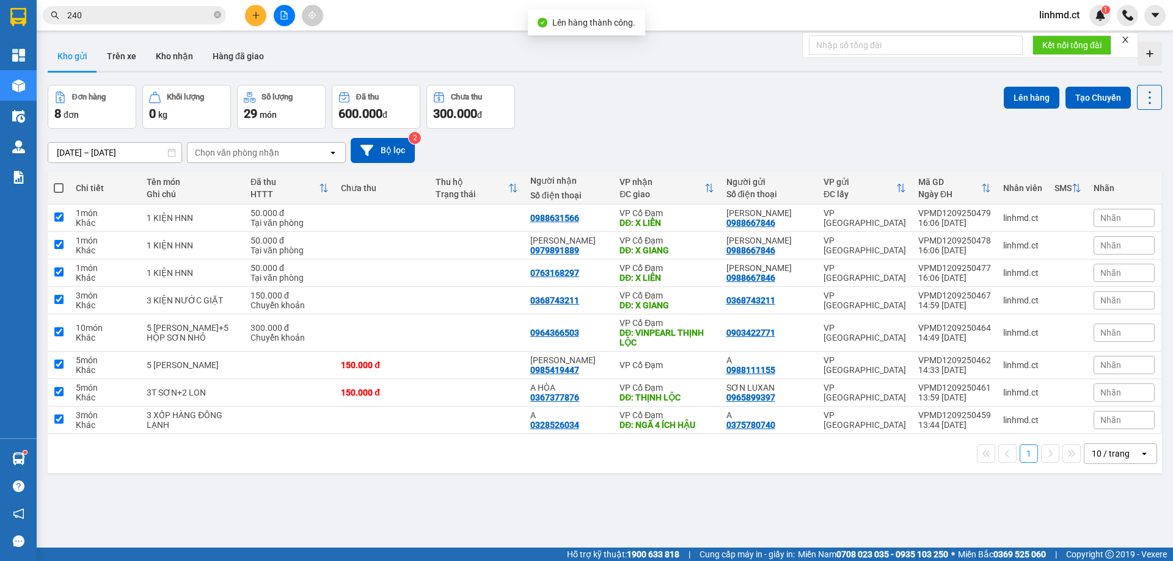
checkbox input "true"
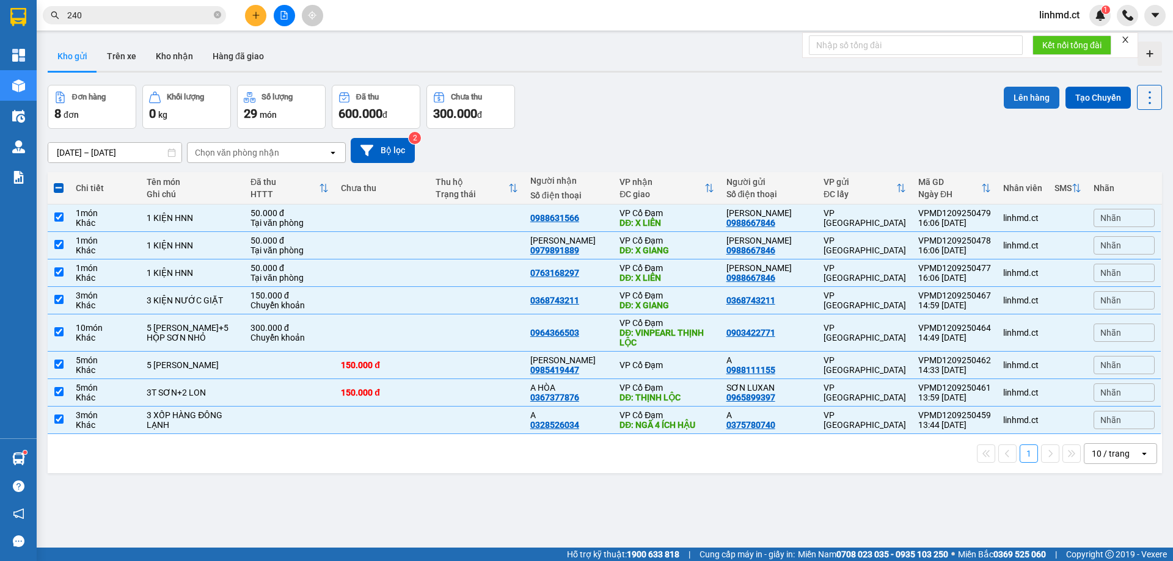
click at [1028, 96] on button "Lên hàng" at bounding box center [1032, 98] width 56 height 22
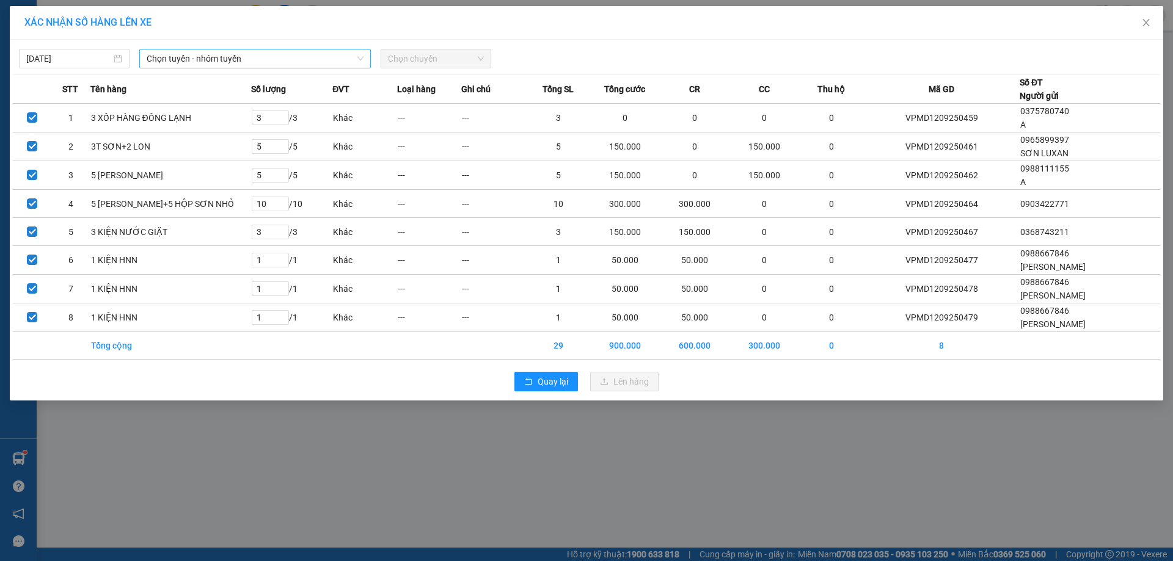
click at [238, 54] on span "Chọn tuyến - nhóm tuyến" at bounding box center [255, 58] width 217 height 18
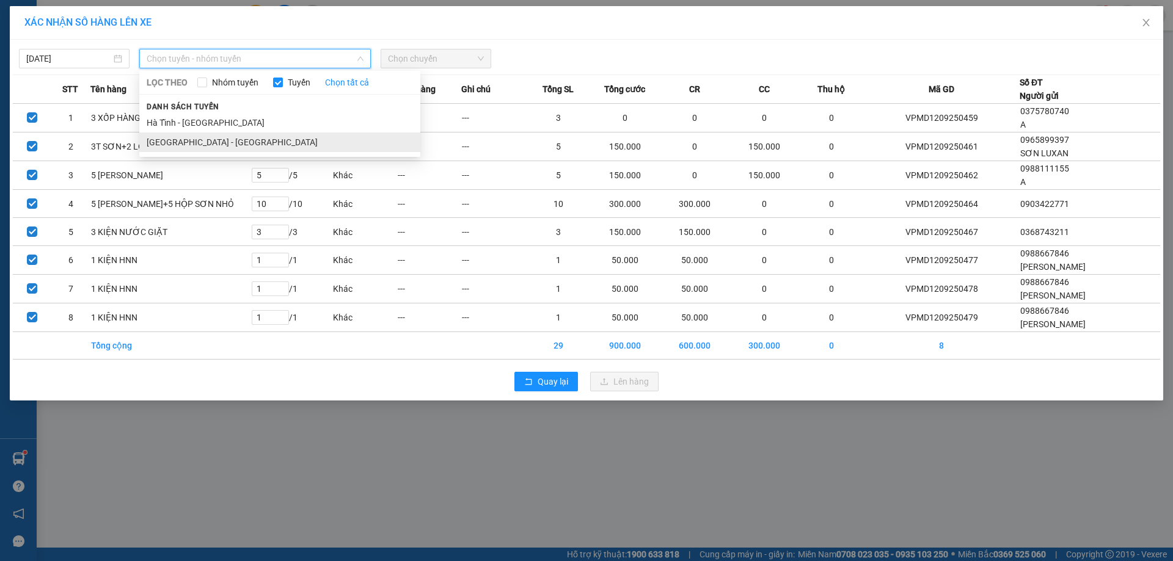
click at [247, 139] on li "[GEOGRAPHIC_DATA] - [GEOGRAPHIC_DATA]" at bounding box center [279, 143] width 281 height 20
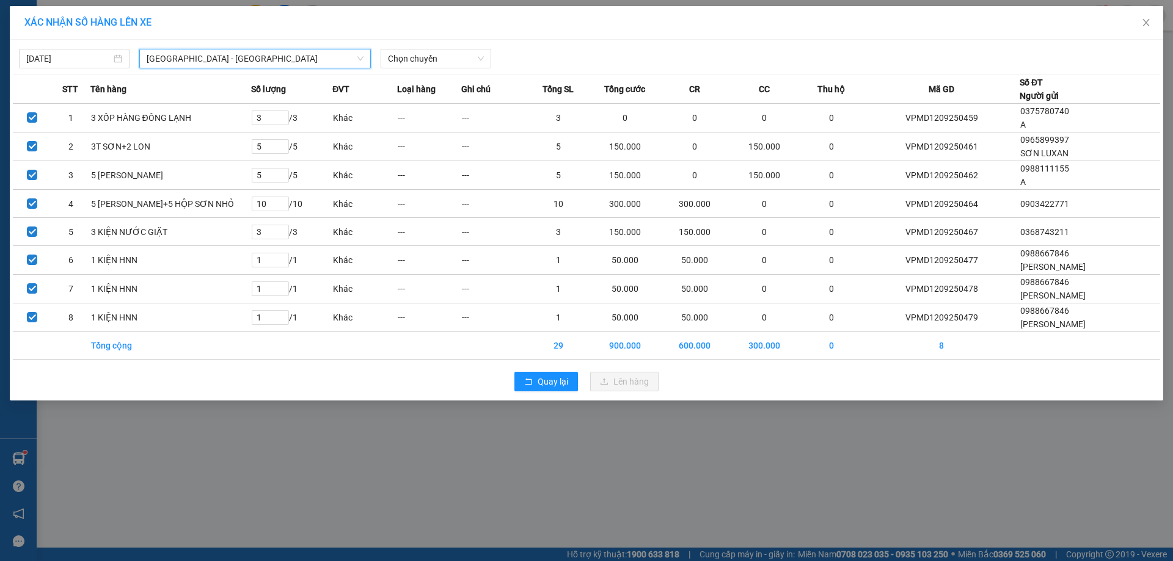
click at [429, 70] on div "[DATE] [GEOGRAPHIC_DATA] - [GEOGRAPHIC_DATA] - [GEOGRAPHIC_DATA] Tĩnh LỌC THEO …" at bounding box center [587, 220] width 1154 height 361
click at [414, 58] on span "Chọn chuyến" at bounding box center [436, 58] width 96 height 18
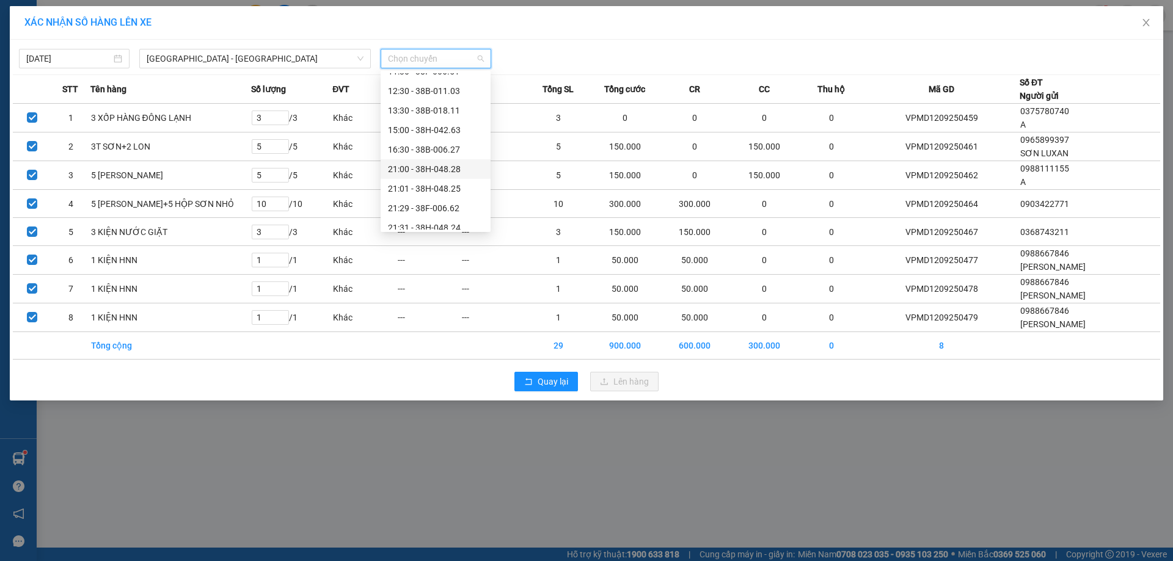
scroll to position [78, 0]
click at [433, 218] on div "21:44 - 38H-024.49" at bounding box center [435, 219] width 95 height 13
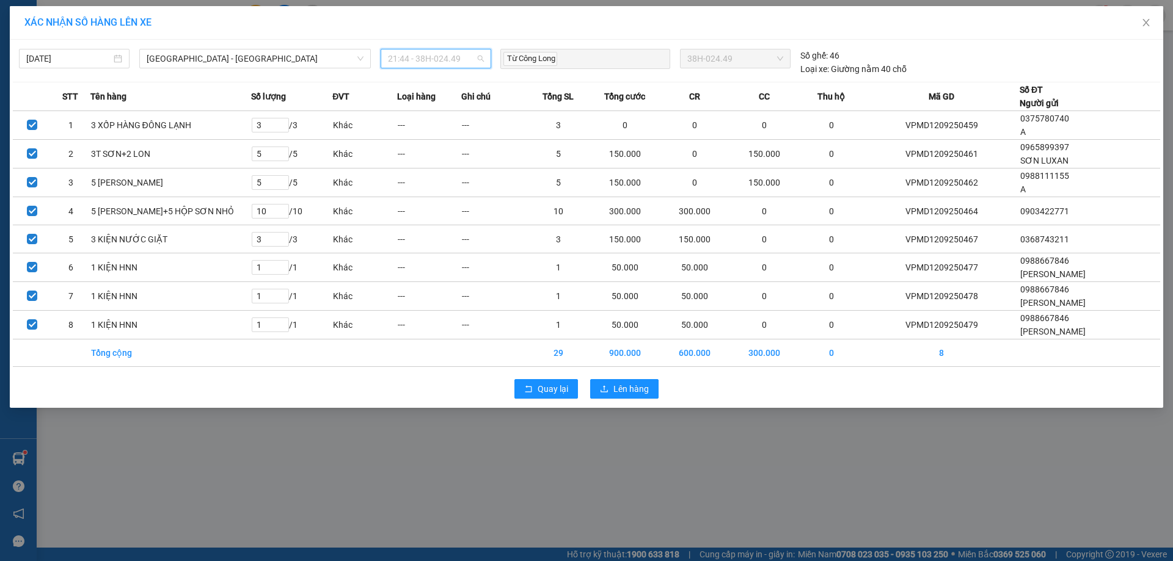
click at [433, 60] on span "21:44 - 38H-024.49" at bounding box center [436, 58] width 96 height 18
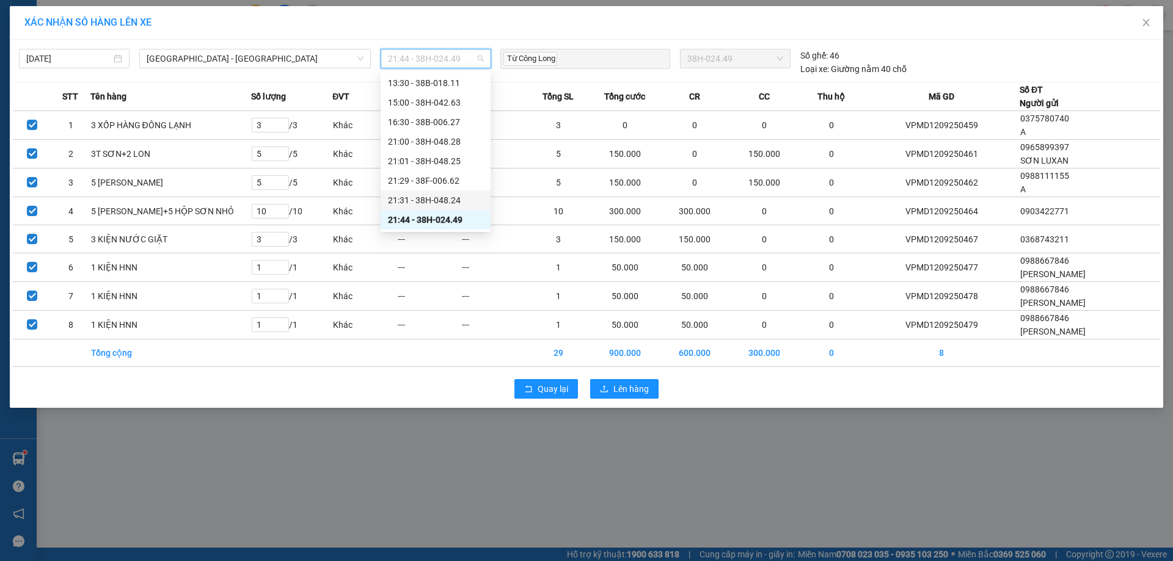
click at [458, 197] on div "21:31 - 38H-048.24" at bounding box center [435, 200] width 95 height 13
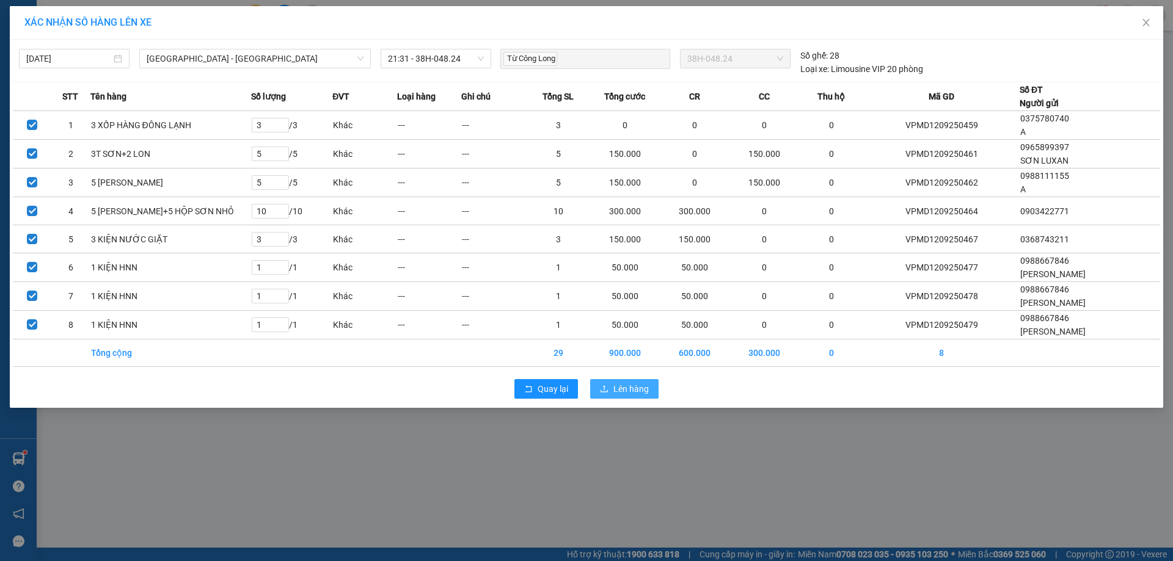
click at [611, 386] on button "Lên hàng" at bounding box center [624, 389] width 68 height 20
